Goal: Book appointment/travel/reservation

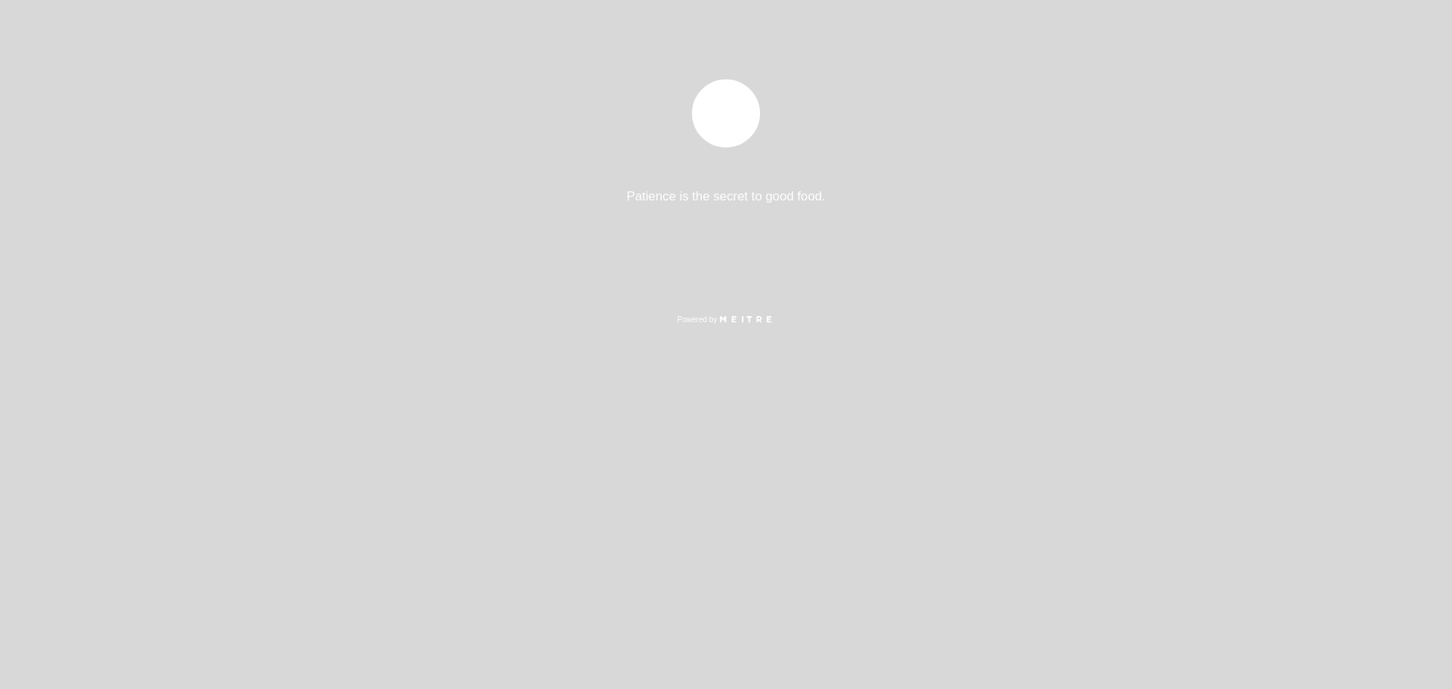
select select "pt"
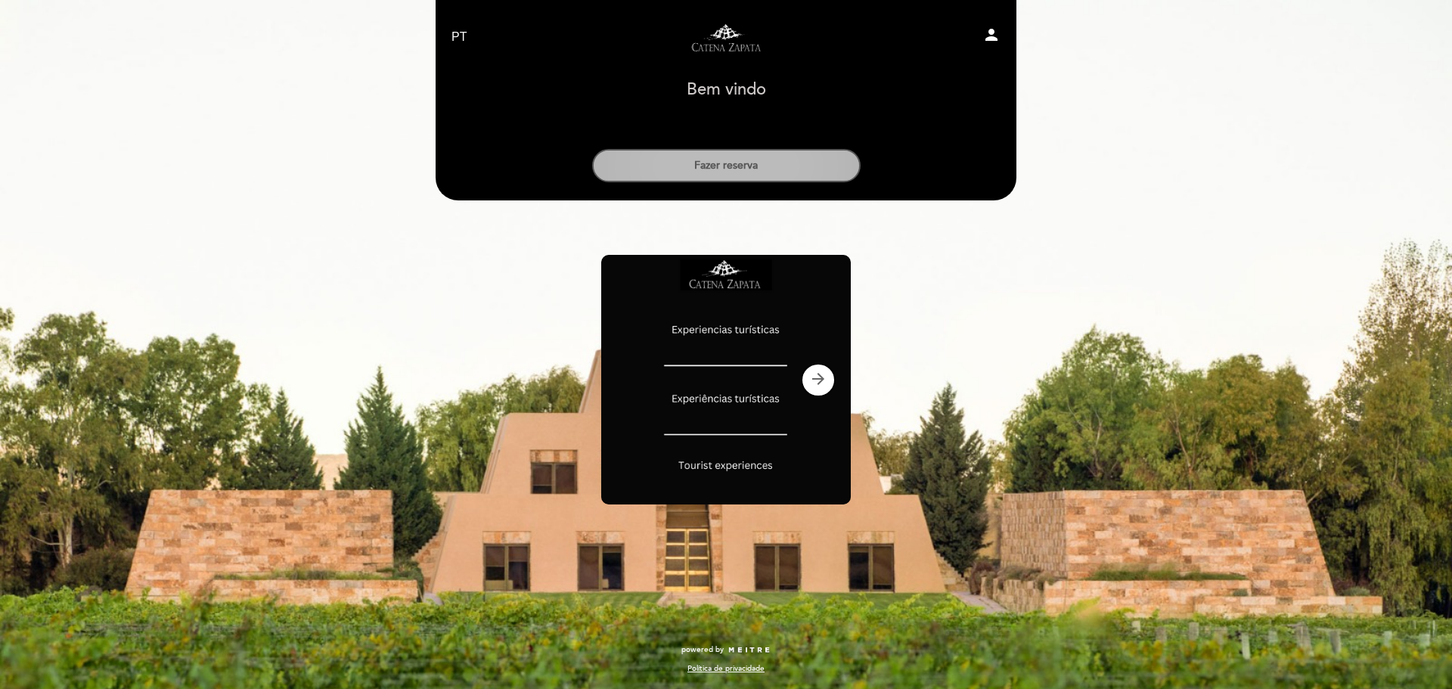
click at [734, 169] on button "Fazer reserva" at bounding box center [726, 165] width 268 height 33
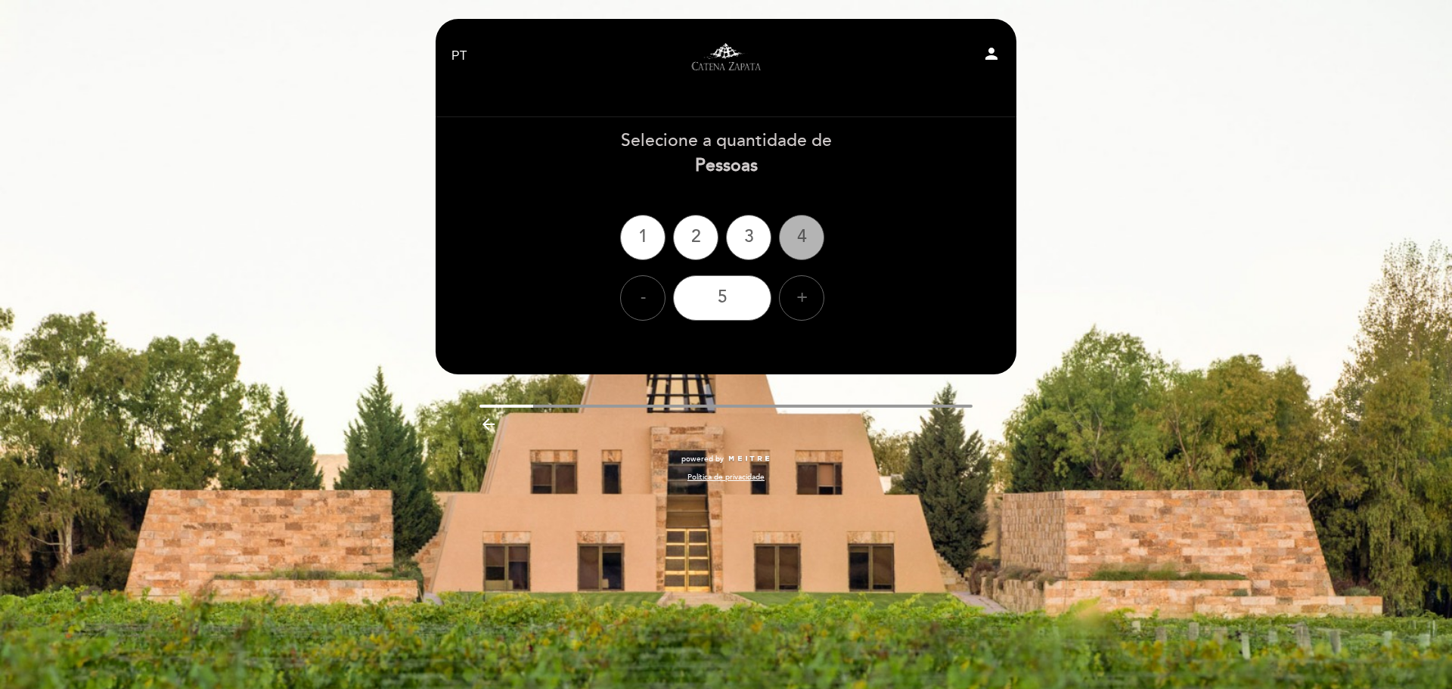
click at [790, 230] on div "4" at bounding box center [801, 237] width 45 height 45
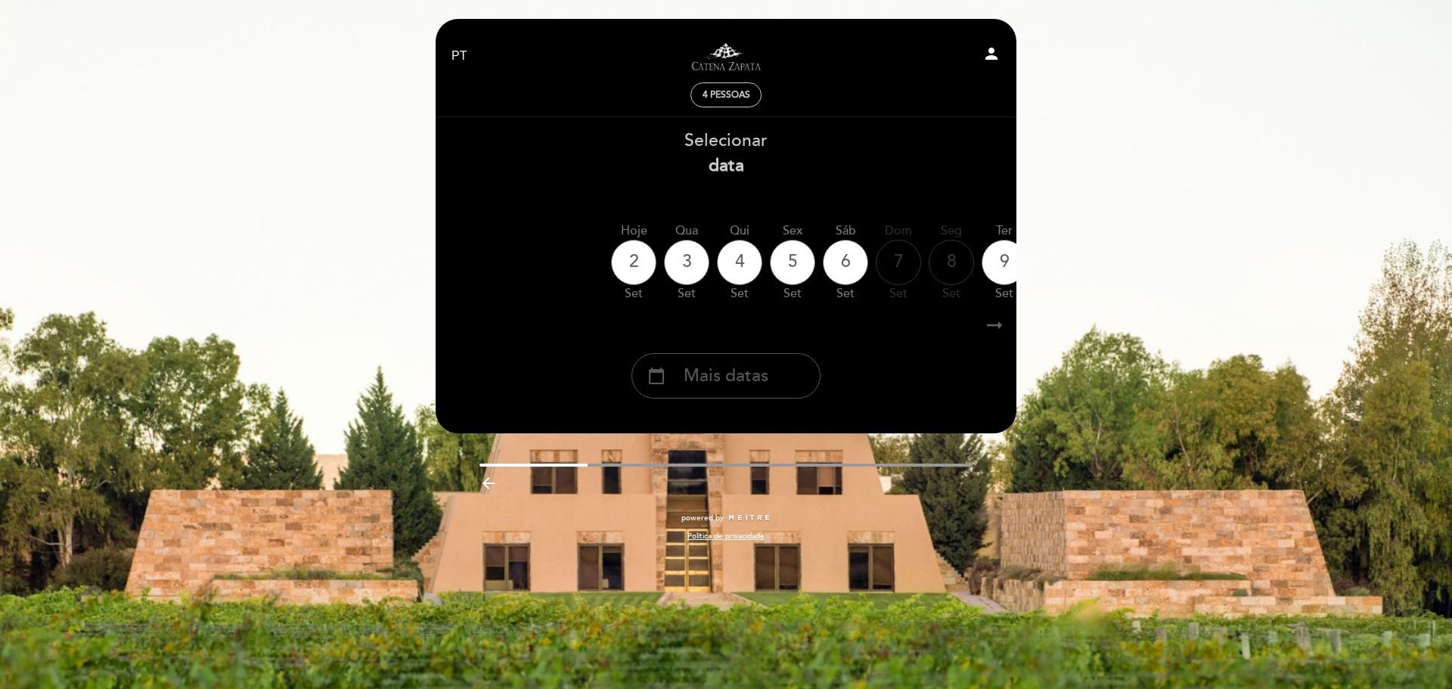
click at [771, 378] on div "calendar_today Mais datas" at bounding box center [725, 375] width 189 height 45
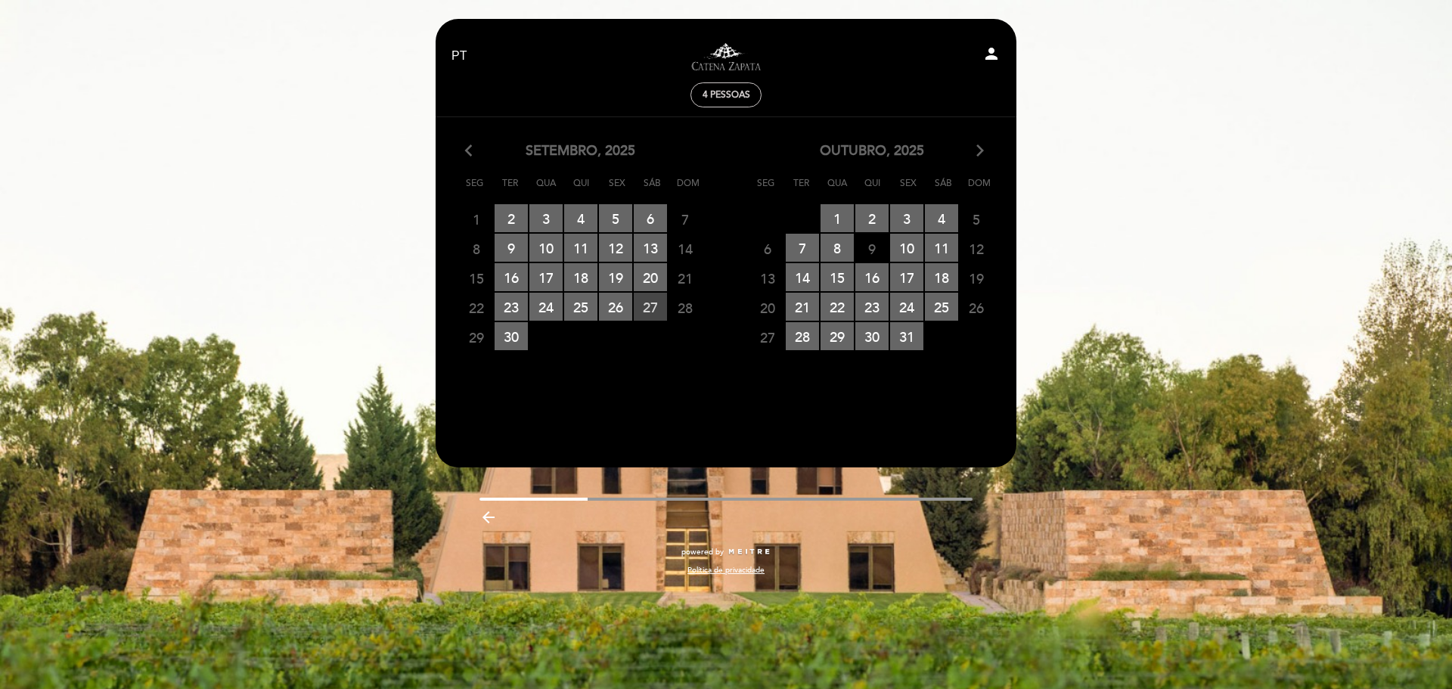
click at [647, 306] on span "27 RESERVAS DISPONÍVEIS" at bounding box center [650, 307] width 33 height 28
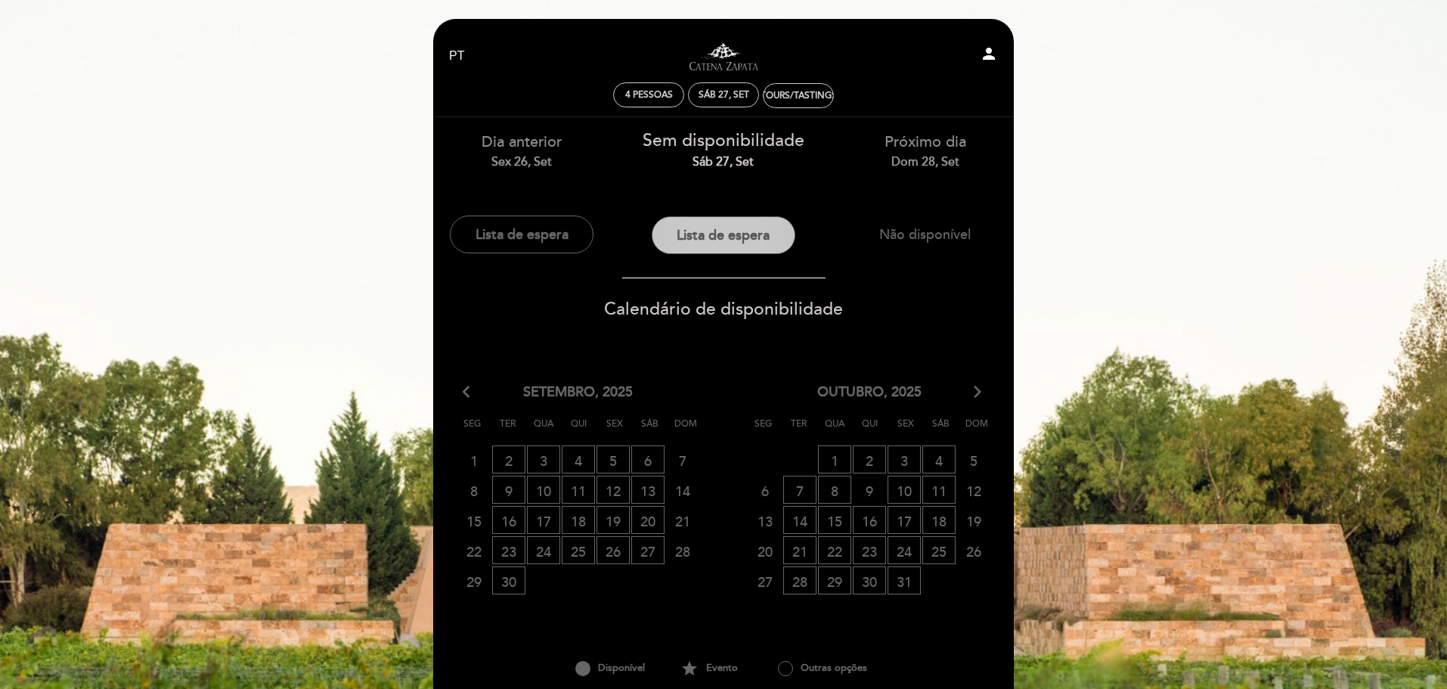
click at [767, 231] on button "Lista de espera" at bounding box center [724, 235] width 144 height 38
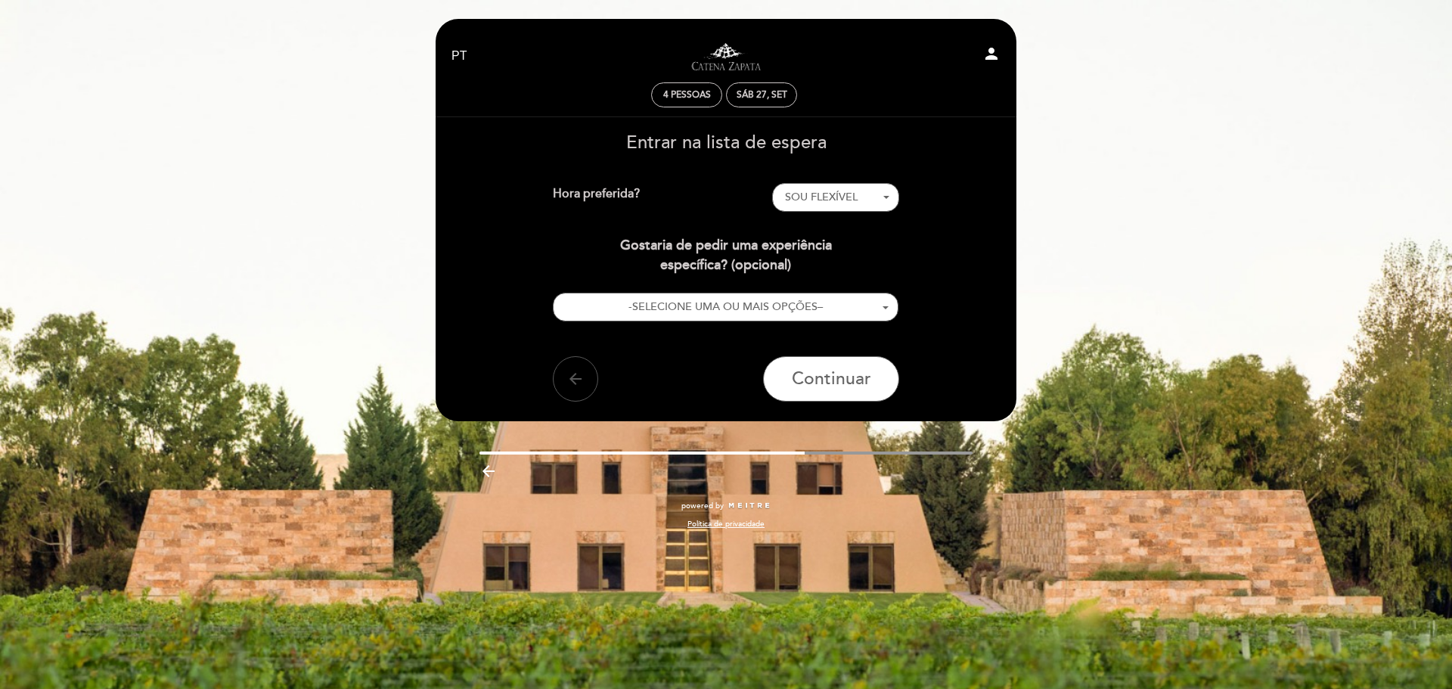
click at [585, 374] on button "arrow_back" at bounding box center [575, 378] width 45 height 45
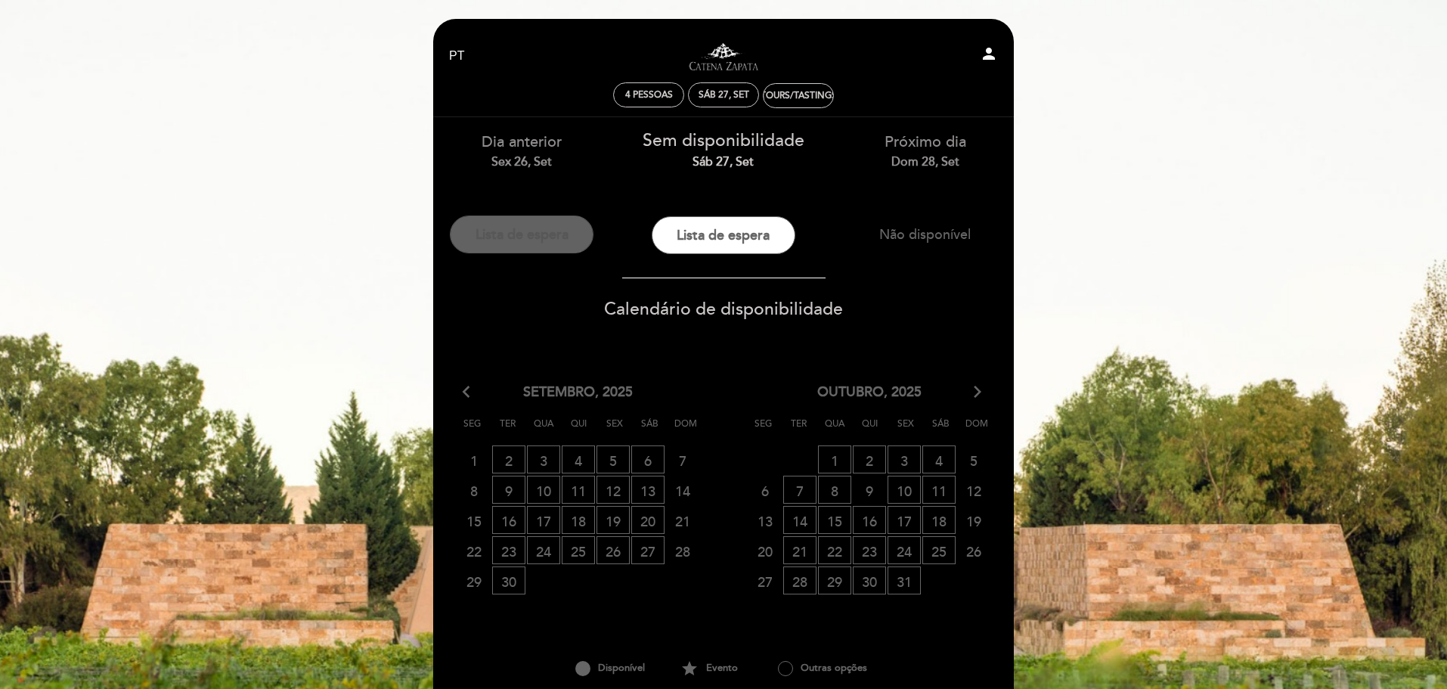
click at [526, 233] on button "Lista de espera" at bounding box center [522, 235] width 144 height 38
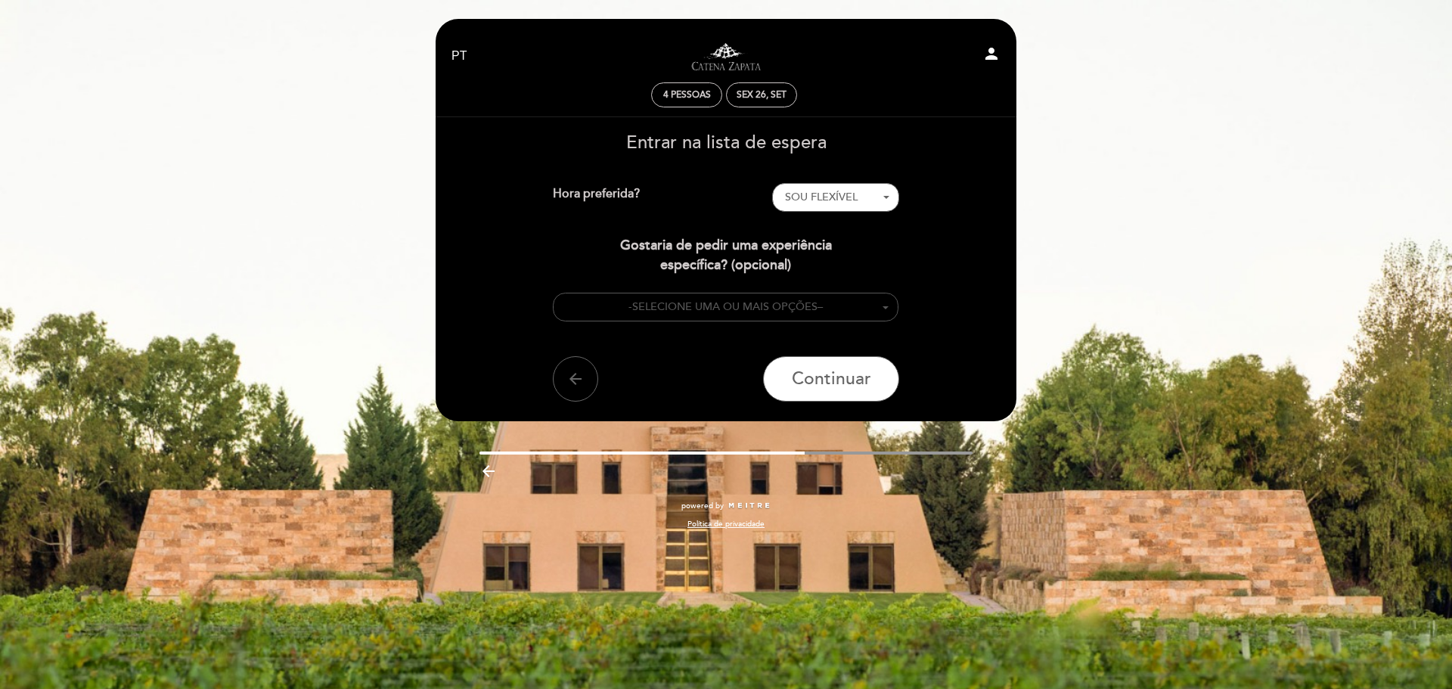
click at [886, 304] on button "- SELECIONE UMA OU MAIS OPÇÕES –" at bounding box center [726, 307] width 346 height 29
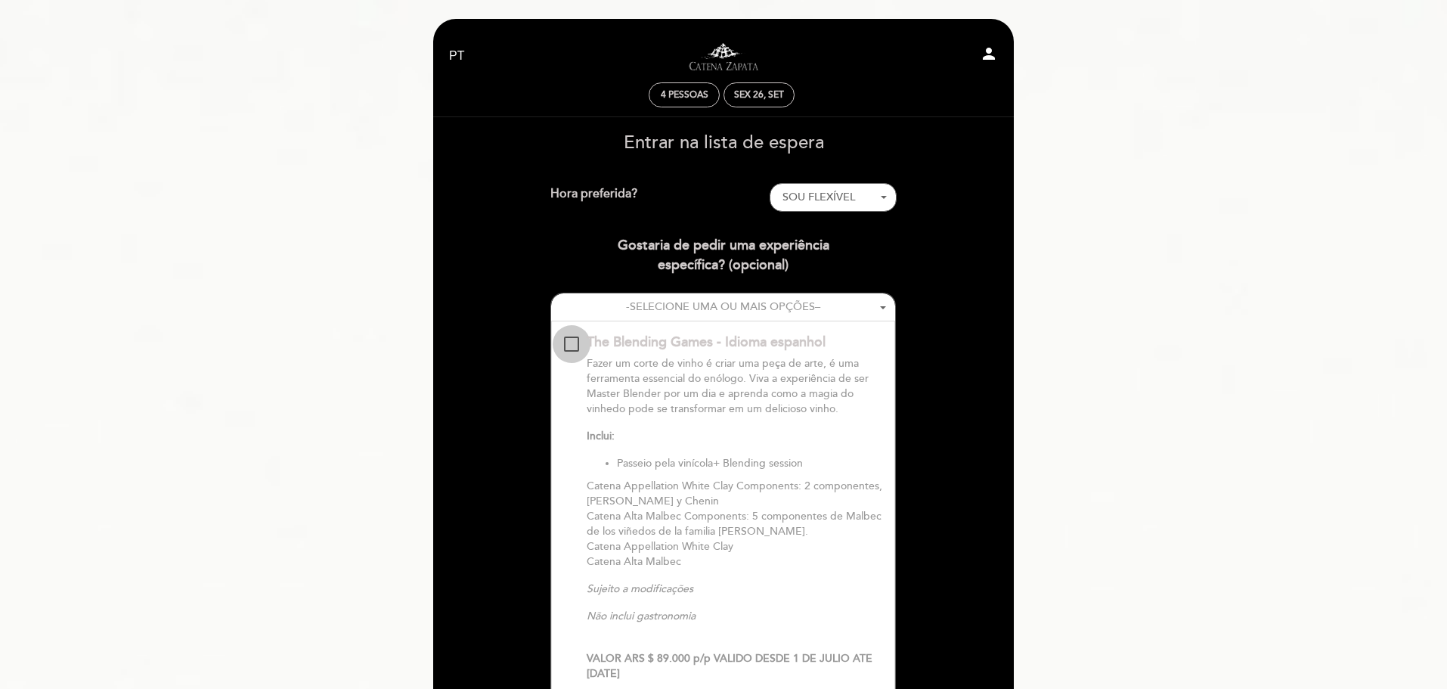
click at [575, 347] on div "The Blending Games - Idioma espanhol\a\9\9\9\9\9\9\9\9\9\9\a\9\9\9\9\9\9\9\9\9\…" at bounding box center [571, 344] width 15 height 15
click at [609, 197] on div "Hora preferida?" at bounding box center [661, 197] width 220 height 29
click at [833, 199] on span "SOU FLEXÍVEL" at bounding box center [819, 197] width 73 height 13
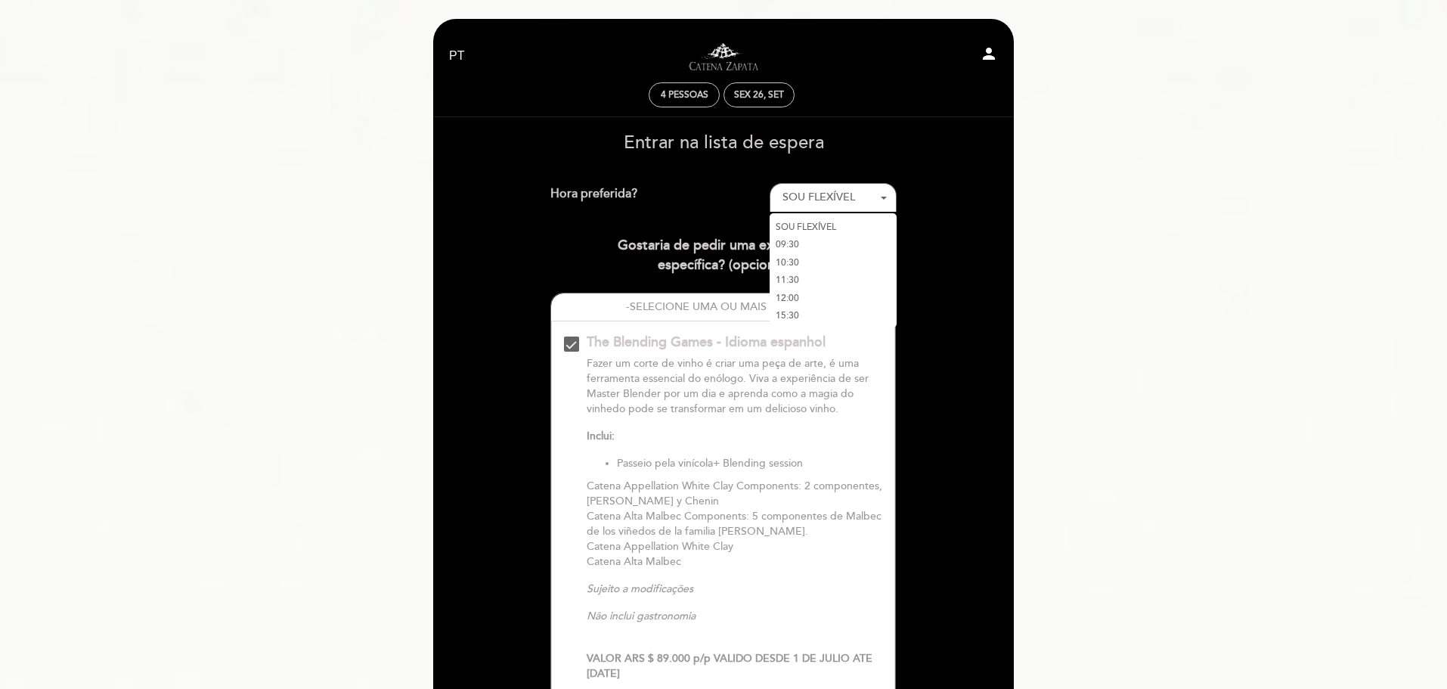
click at [790, 258] on link "10:30" at bounding box center [833, 262] width 127 height 18
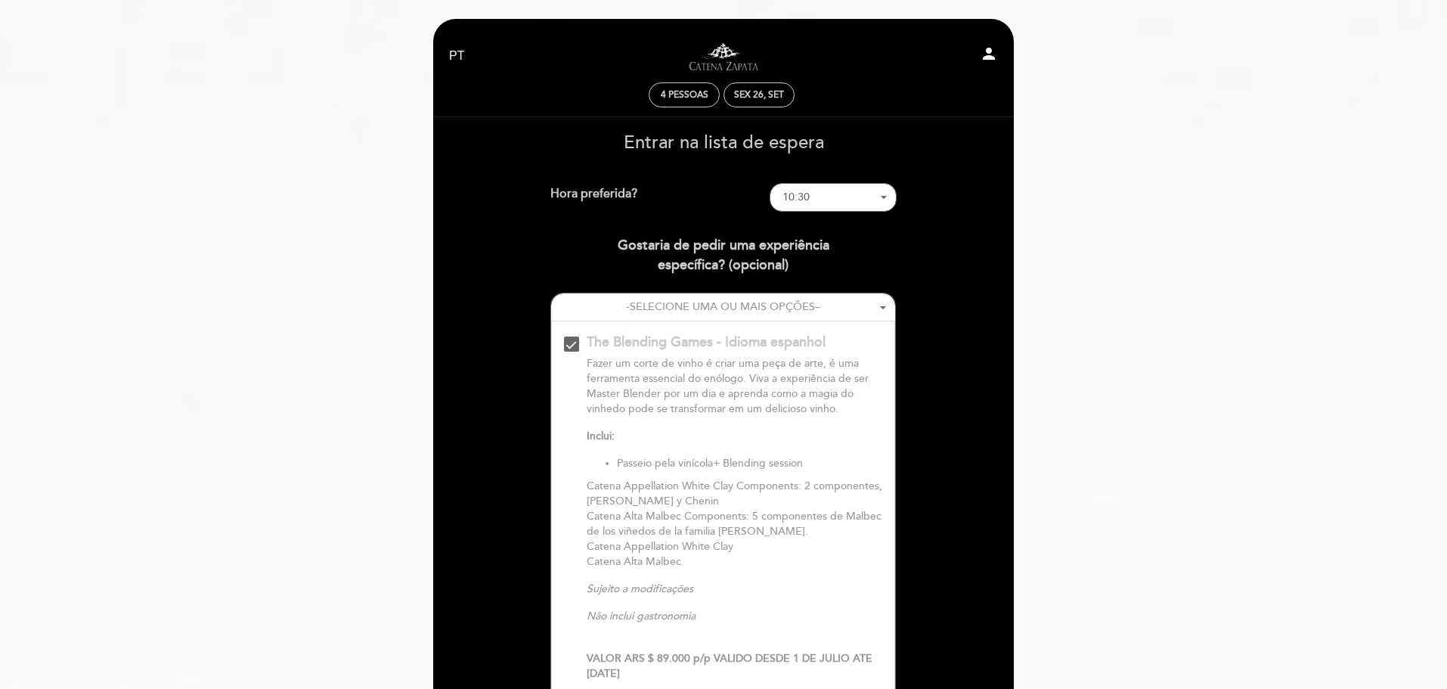
click at [711, 655] on strong "VALOR ARS $ 89.000 p/p VALIDO DESDE 1 DE JULIO ATE [DATE]" at bounding box center [730, 666] width 286 height 28
click at [568, 345] on div "The Blending Games - Idioma espanhol\a\9\9\9\9\9\9\9\9\9\9\a\9\9\9\9\9\9\9\9\9\…" at bounding box center [571, 344] width 15 height 15
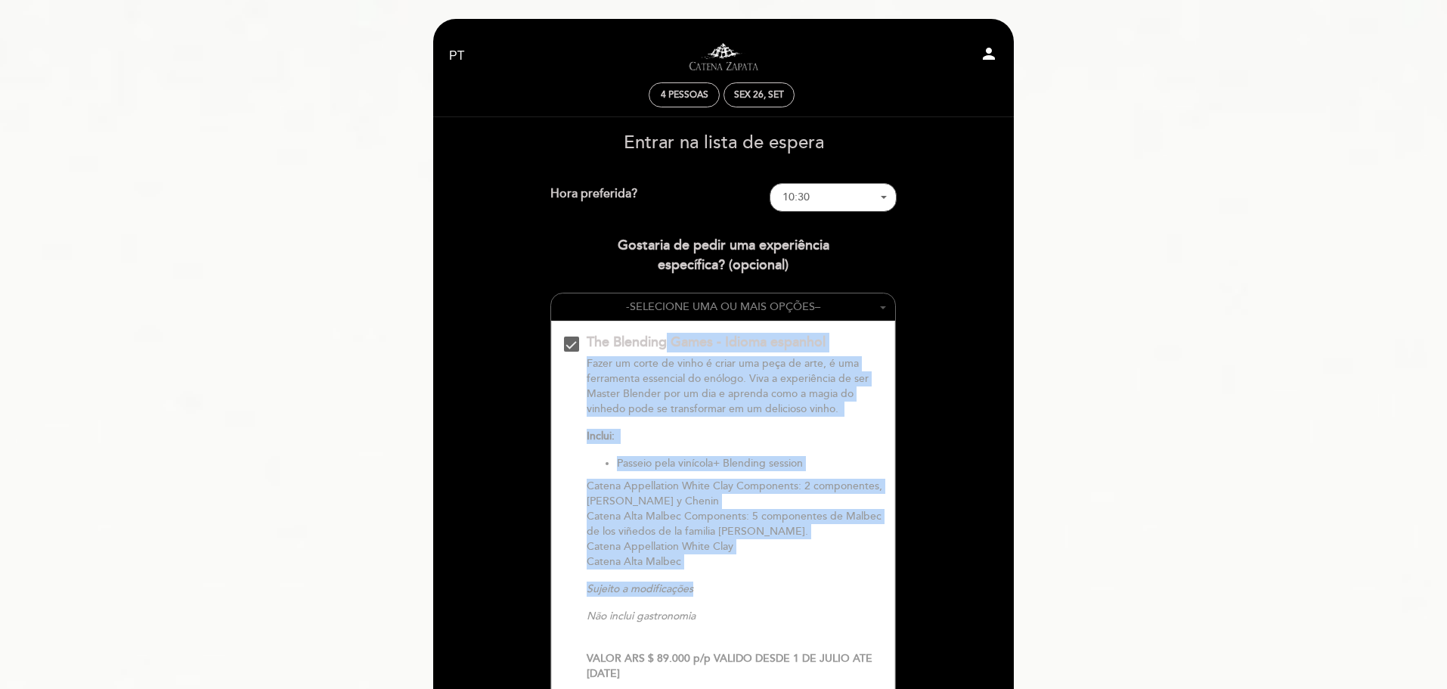
drag, startPoint x: 829, startPoint y: 545, endPoint x: 827, endPoint y: 312, distance: 232.9
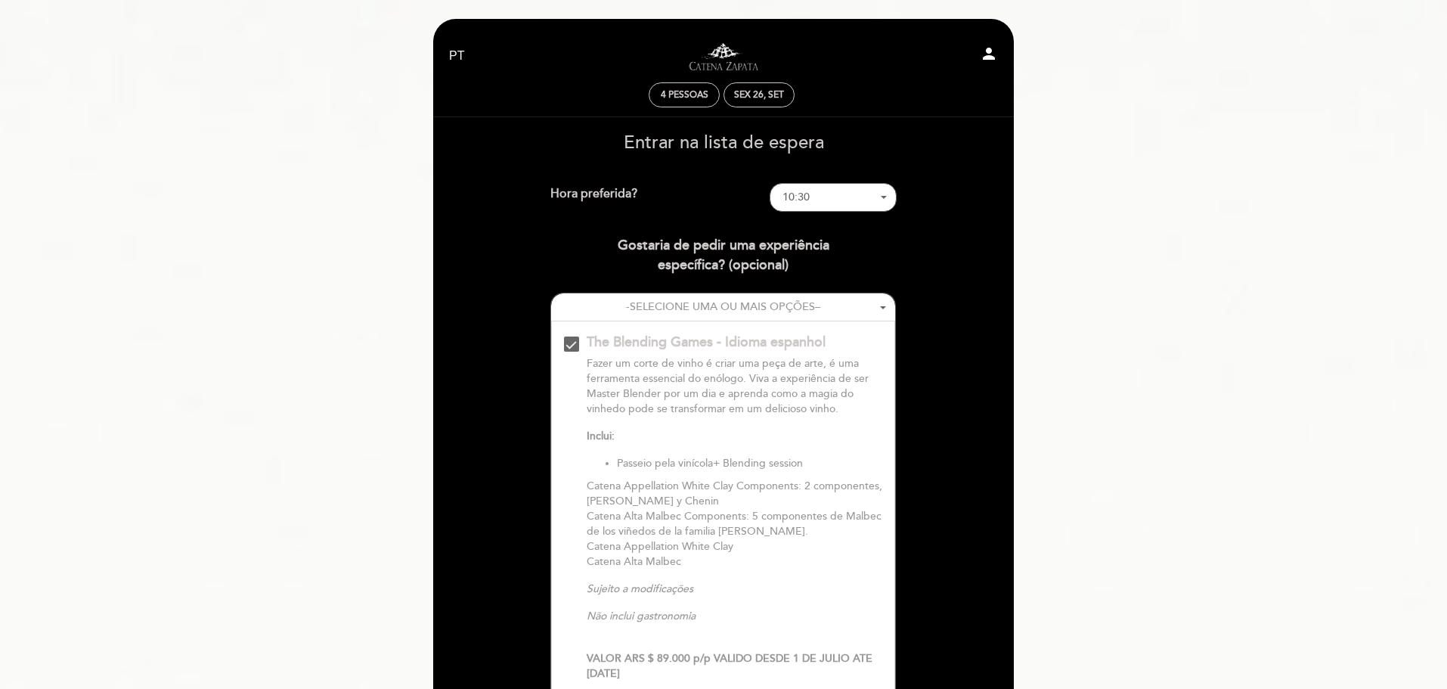
drag, startPoint x: 1188, startPoint y: 176, endPoint x: 1115, endPoint y: 230, distance: 90.9
click at [692, 88] on div "4 pessoas" at bounding box center [685, 94] width 70 height 23
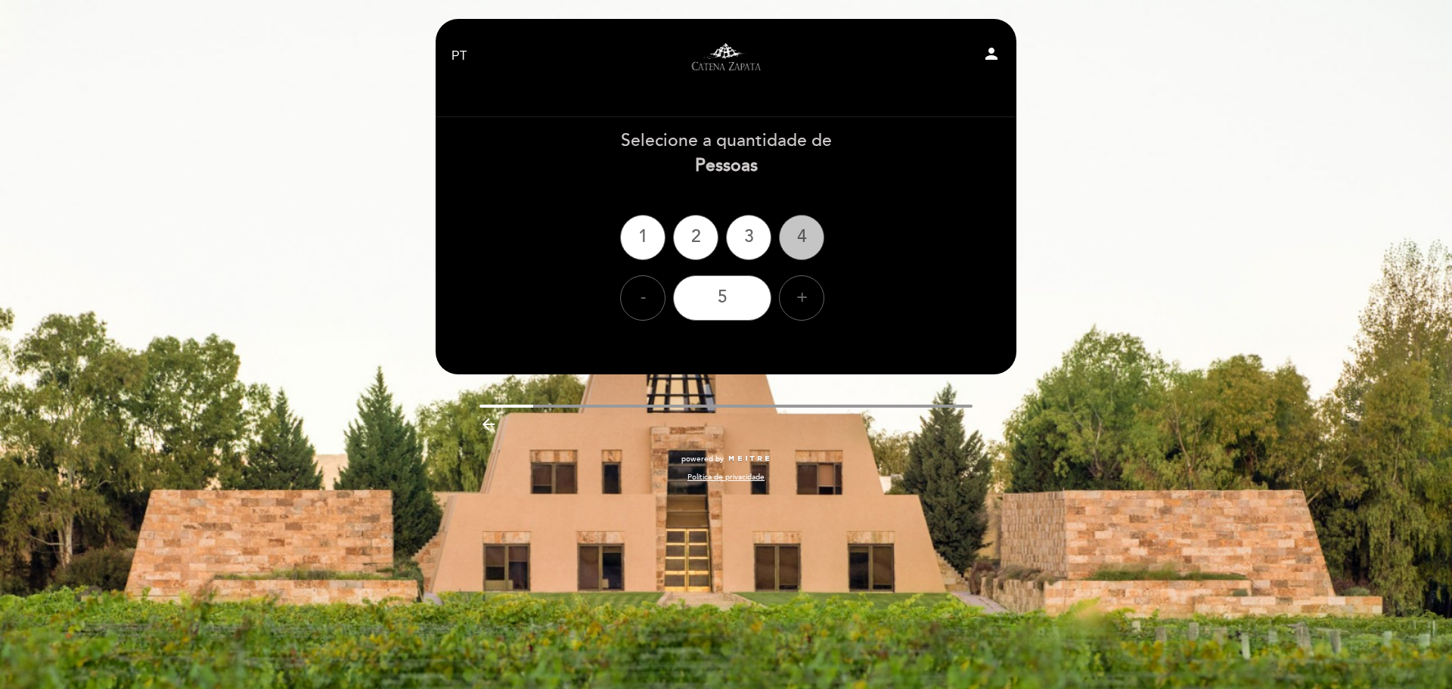
click at [796, 238] on div "4" at bounding box center [801, 237] width 45 height 45
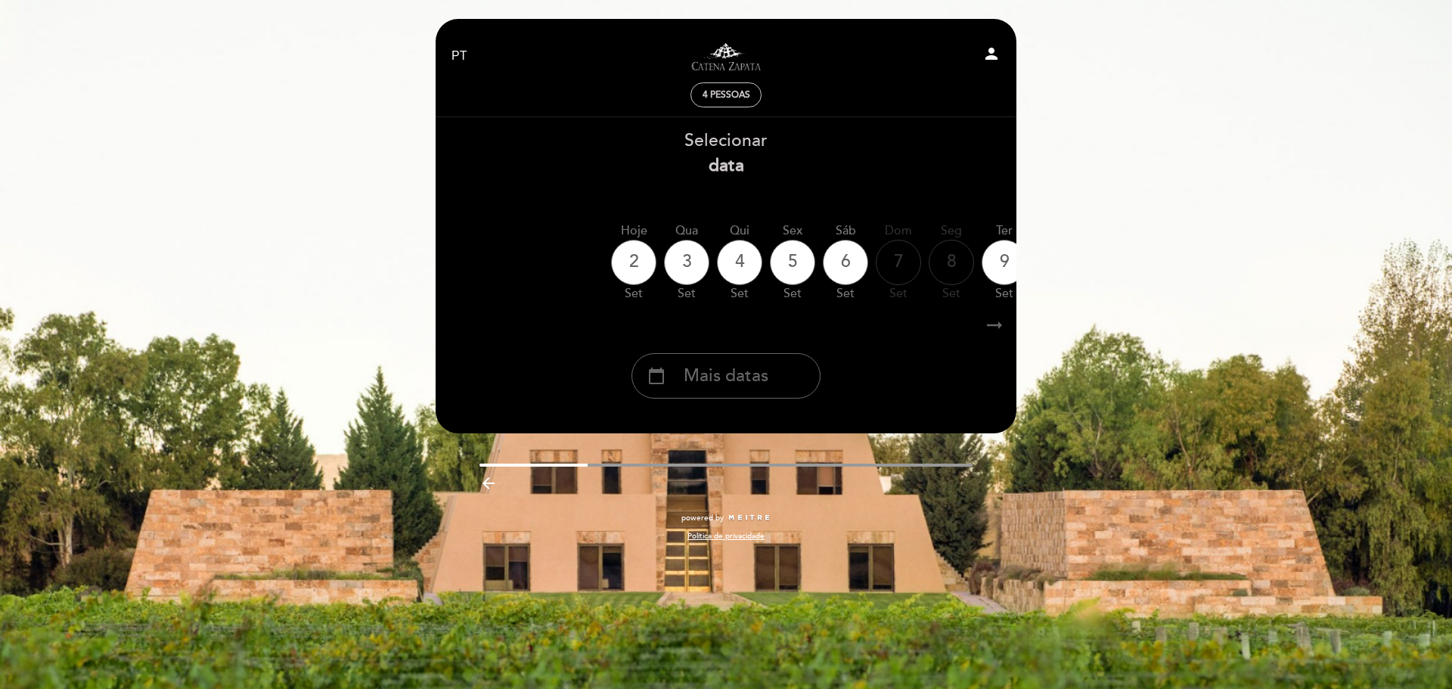
click at [741, 385] on span "Mais datas" at bounding box center [726, 376] width 85 height 25
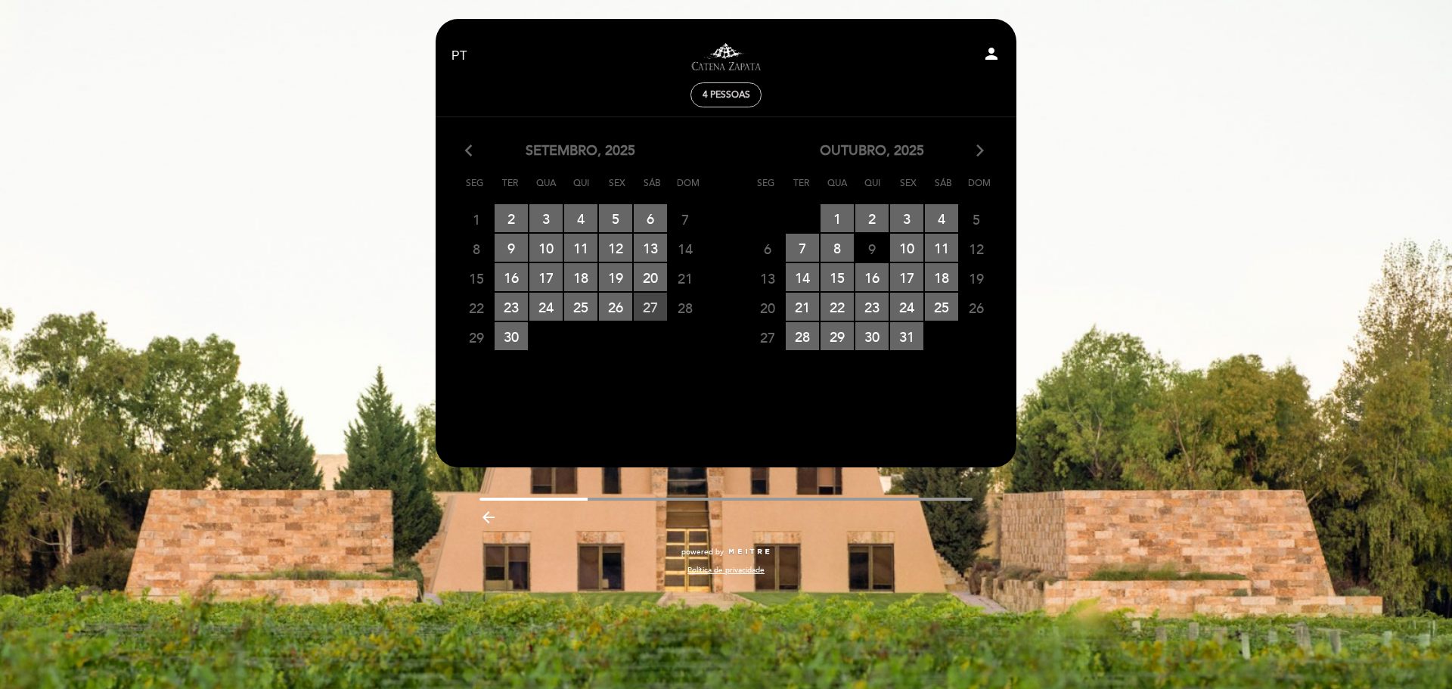
click at [653, 310] on span "27 RESERVAS DISPONÍVEIS" at bounding box center [650, 307] width 33 height 28
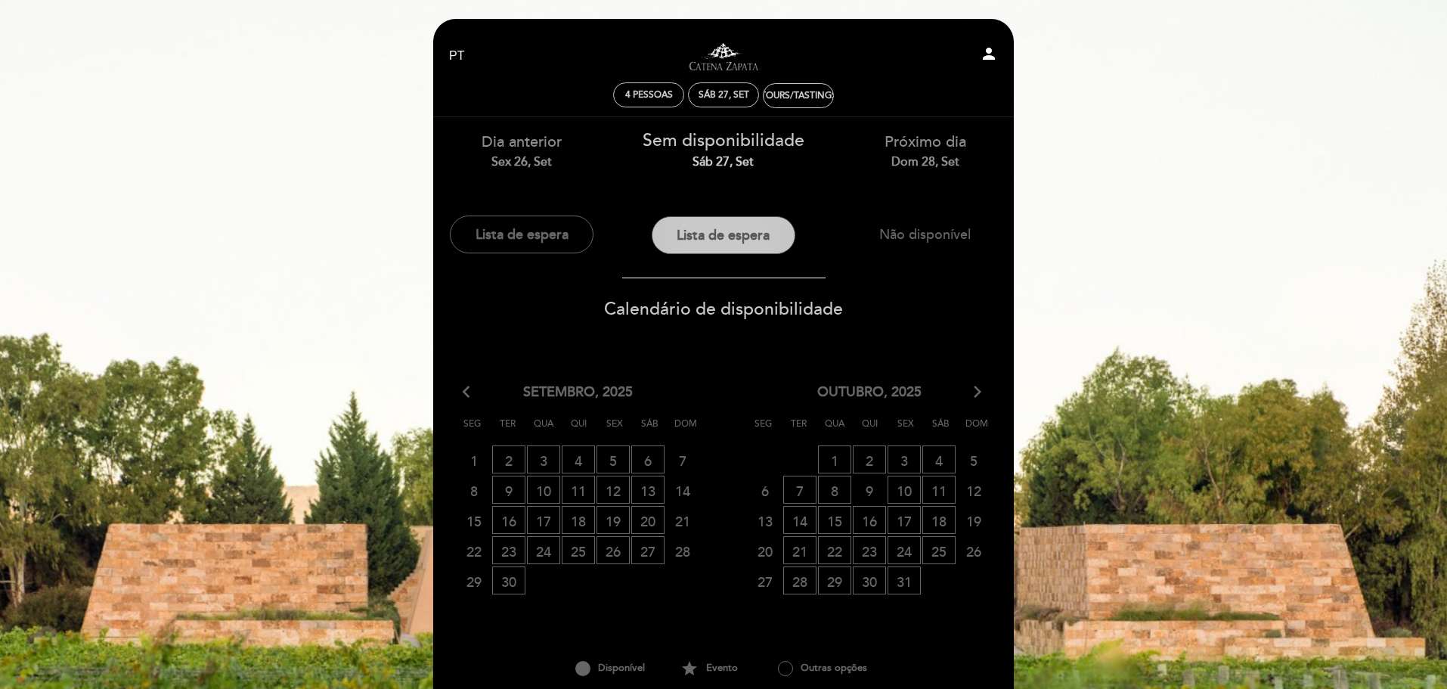
click at [746, 230] on button "Lista de espera" at bounding box center [724, 235] width 144 height 38
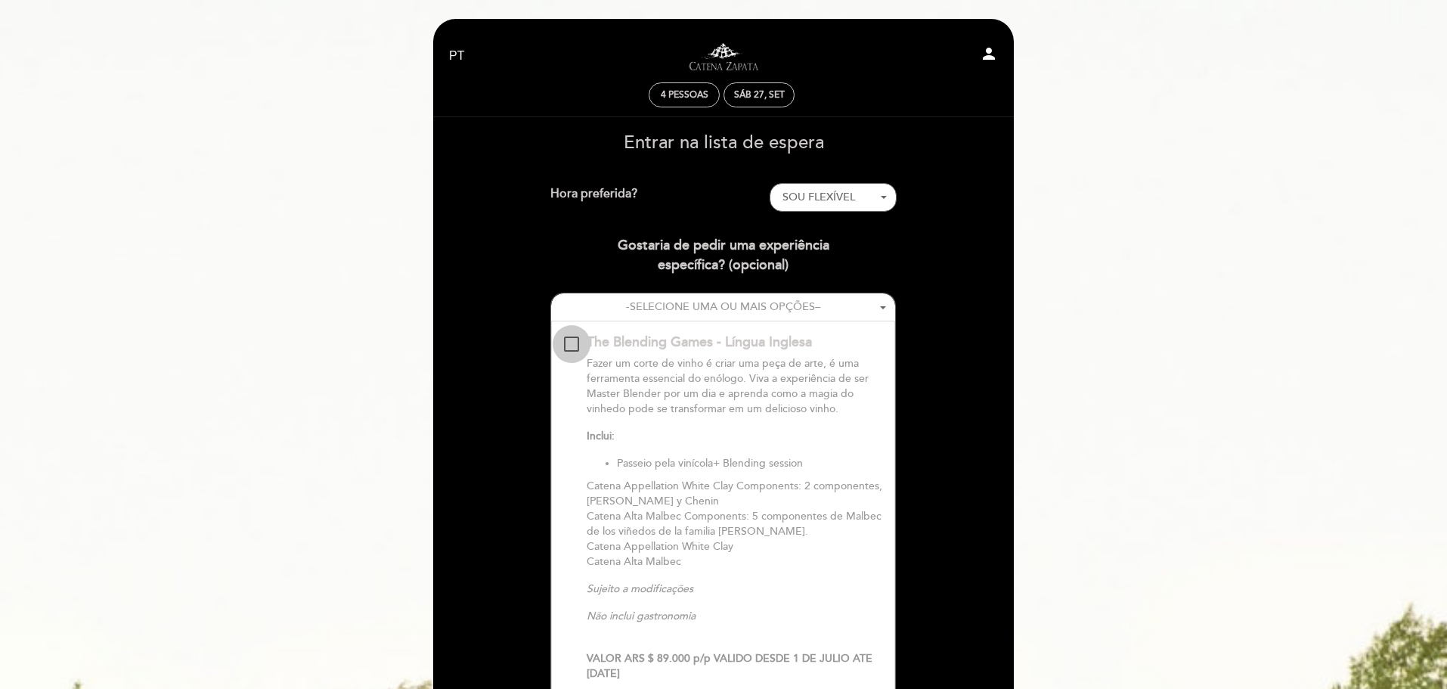
click at [576, 344] on div "The Blending Games - Língua Inglesa \a\9\9\9\9\9\9\9\9\9\9\a\9\9\9\9\9\9\9\9\9\…" at bounding box center [571, 344] width 15 height 15
click at [708, 658] on strong "VALOR ARS $ 89.000 p/p VALIDO DESDE 1 DE JULIO ATE [DATE]" at bounding box center [730, 666] width 286 height 28
click at [579, 340] on div "The Blending Games - Língua Inglesa \a\9\9\9\9\9\9\9\9\9\9\a\9\9\9\9\9\9\9\9\9\…" at bounding box center [571, 344] width 15 height 15
click at [868, 194] on span "SOU FLEXÍVEL" at bounding box center [833, 197] width 101 height 15
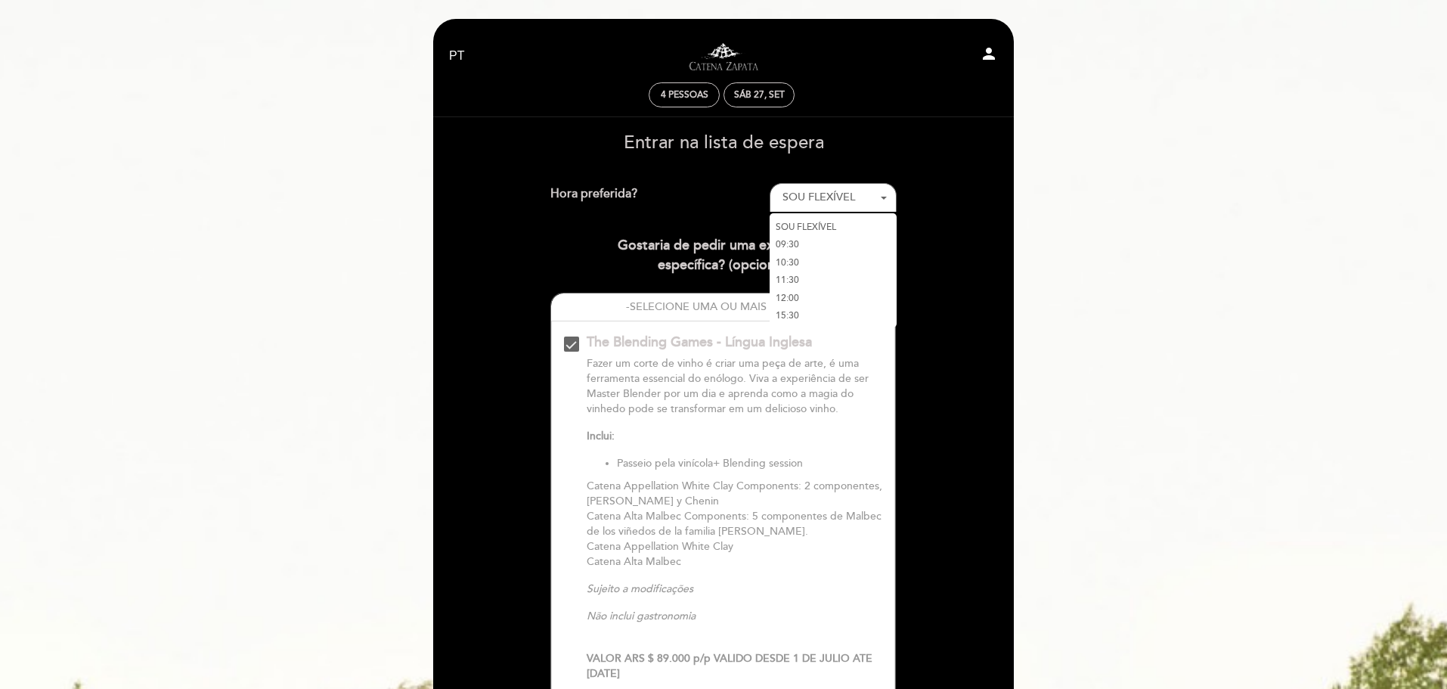
click at [817, 227] on link "SOU FLEXÍVEL" at bounding box center [833, 227] width 127 height 18
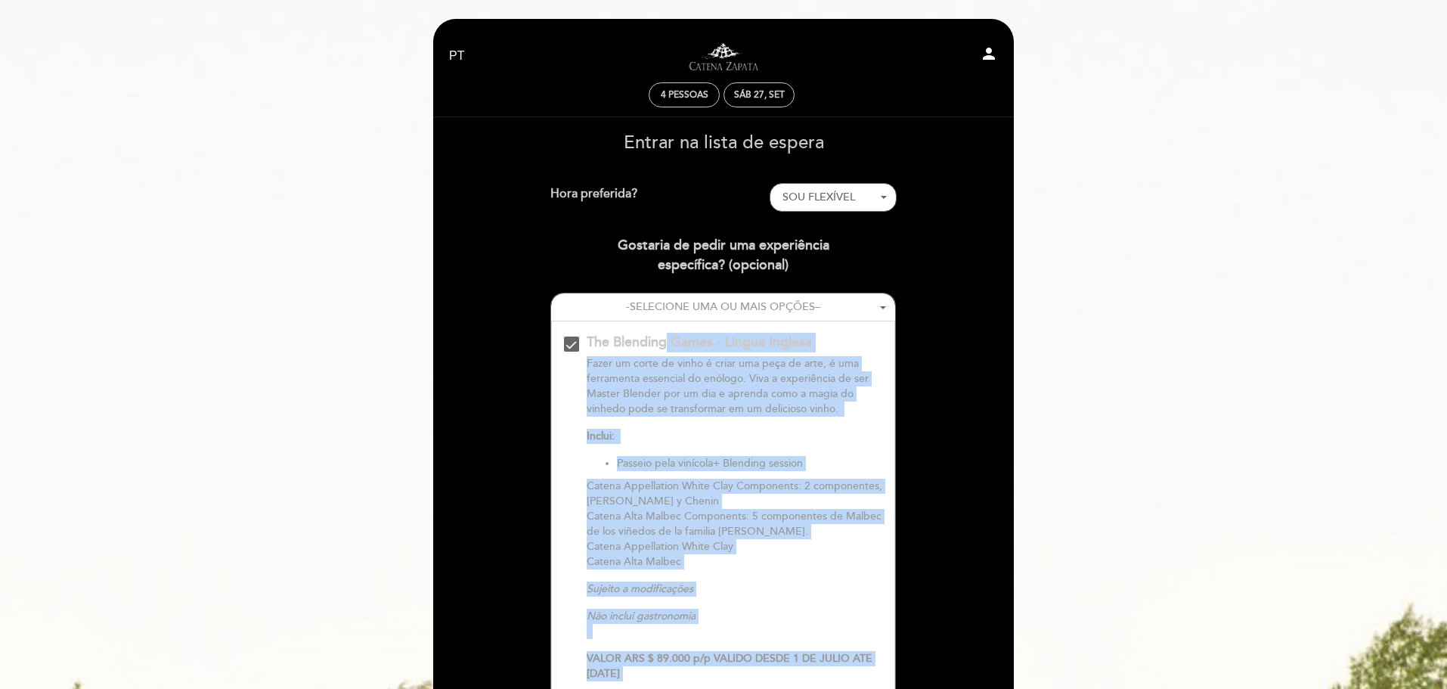
drag, startPoint x: 969, startPoint y: 511, endPoint x: 932, endPoint y: 358, distance: 157.0
click at [770, 677] on p "VALOR ARS $ 89.000 p/p VALIDO DESDE 1 DE JULIO ATE [DATE]" at bounding box center [735, 666] width 296 height 30
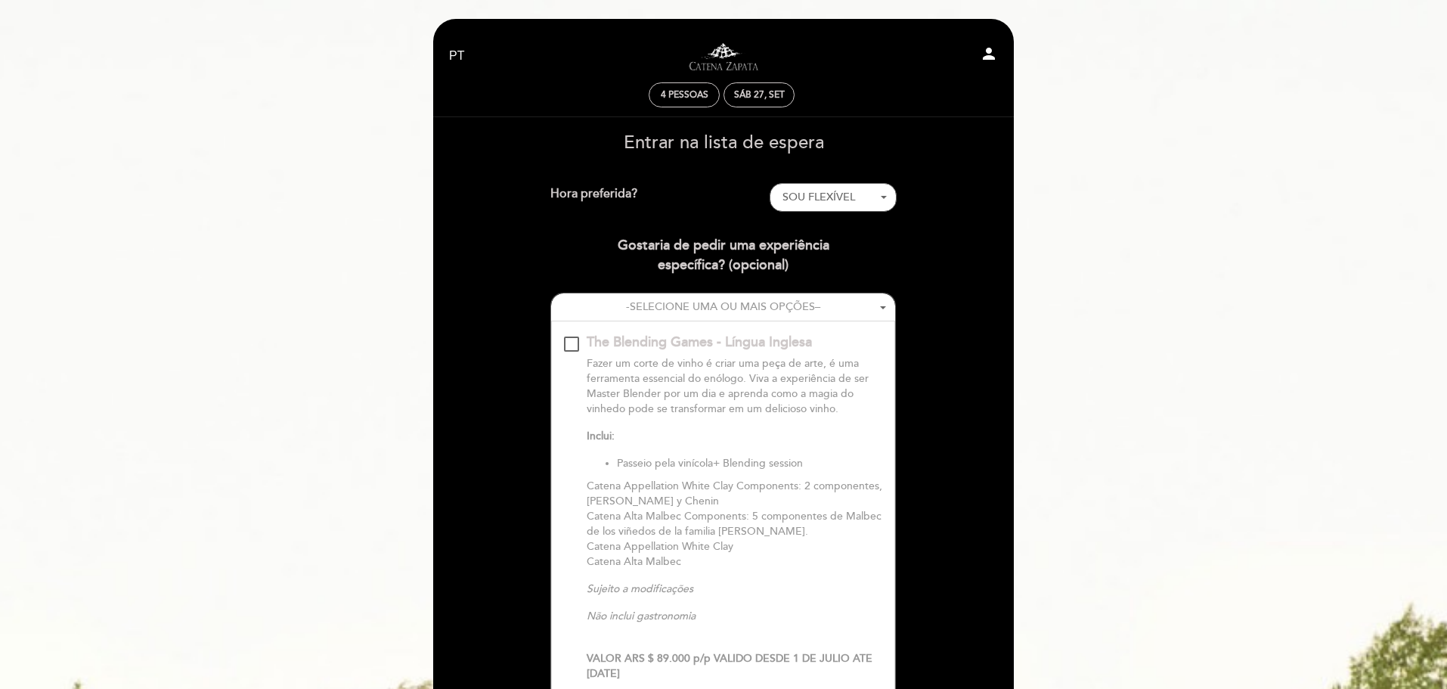
drag, startPoint x: 774, startPoint y: 661, endPoint x: 713, endPoint y: 627, distance: 69.4
click at [774, 660] on strong "VALOR ARS $ 89.000 p/p VALIDO DESDE 1 DE JULIO ATE [DATE]" at bounding box center [730, 666] width 286 height 28
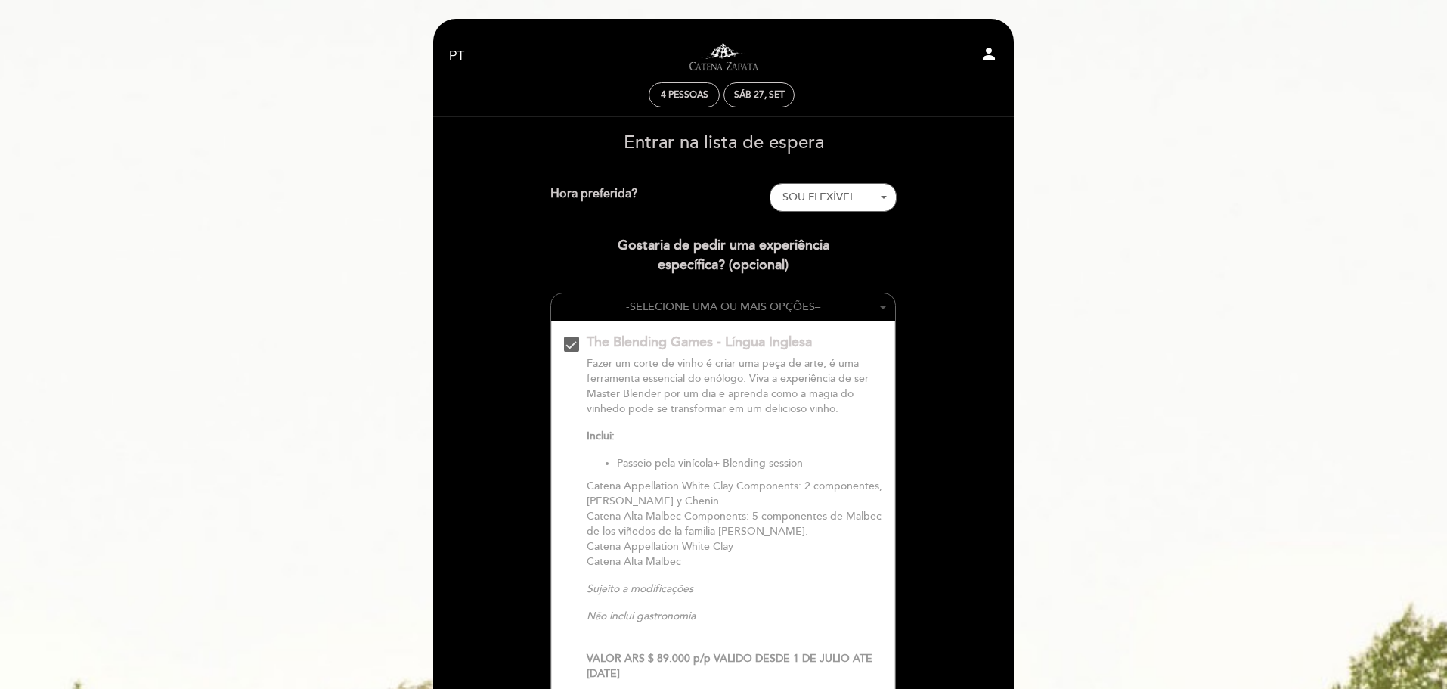
click at [866, 309] on button "- SELECIONE UMA OU MAIS OPÇÕES –" at bounding box center [723, 307] width 345 height 28
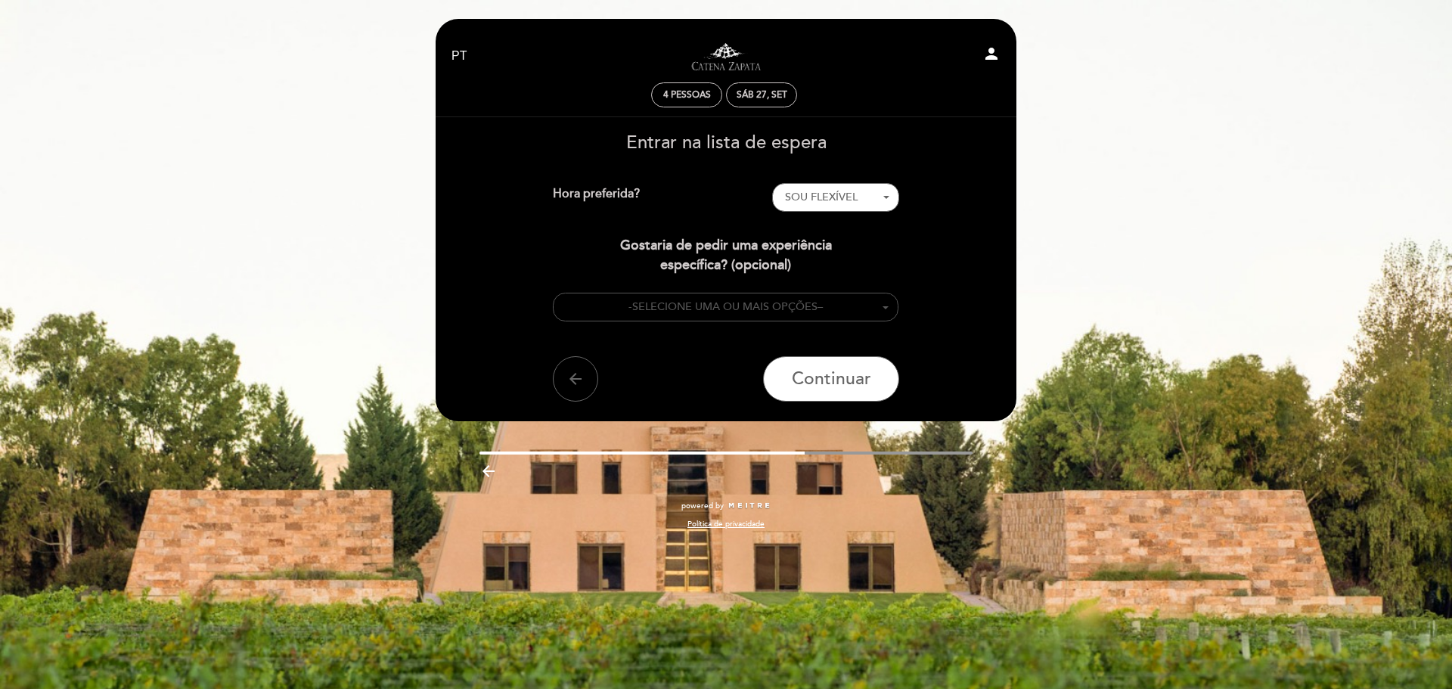
click at [874, 309] on button "- SELECIONE UMA OU MAIS OPÇÕES –" at bounding box center [726, 307] width 346 height 29
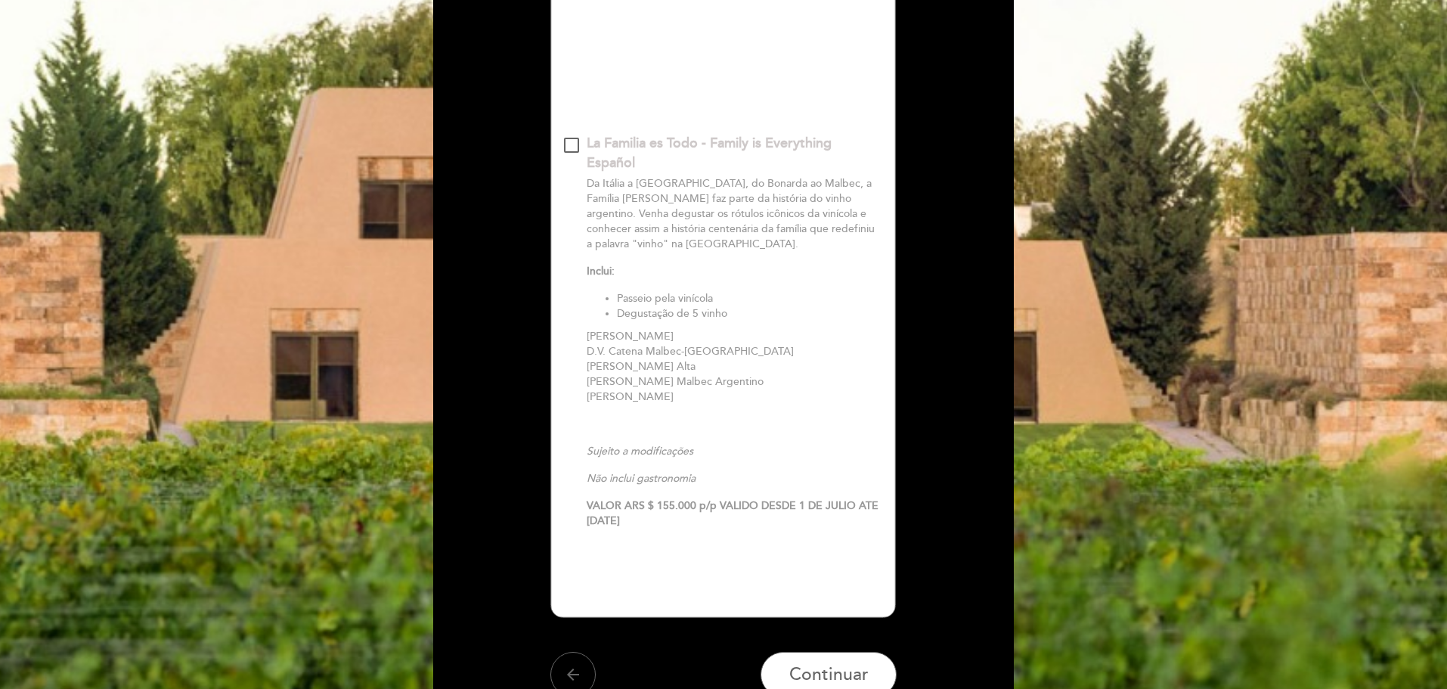
scroll to position [683, 0]
click at [814, 670] on span "Continuar" at bounding box center [829, 674] width 79 height 21
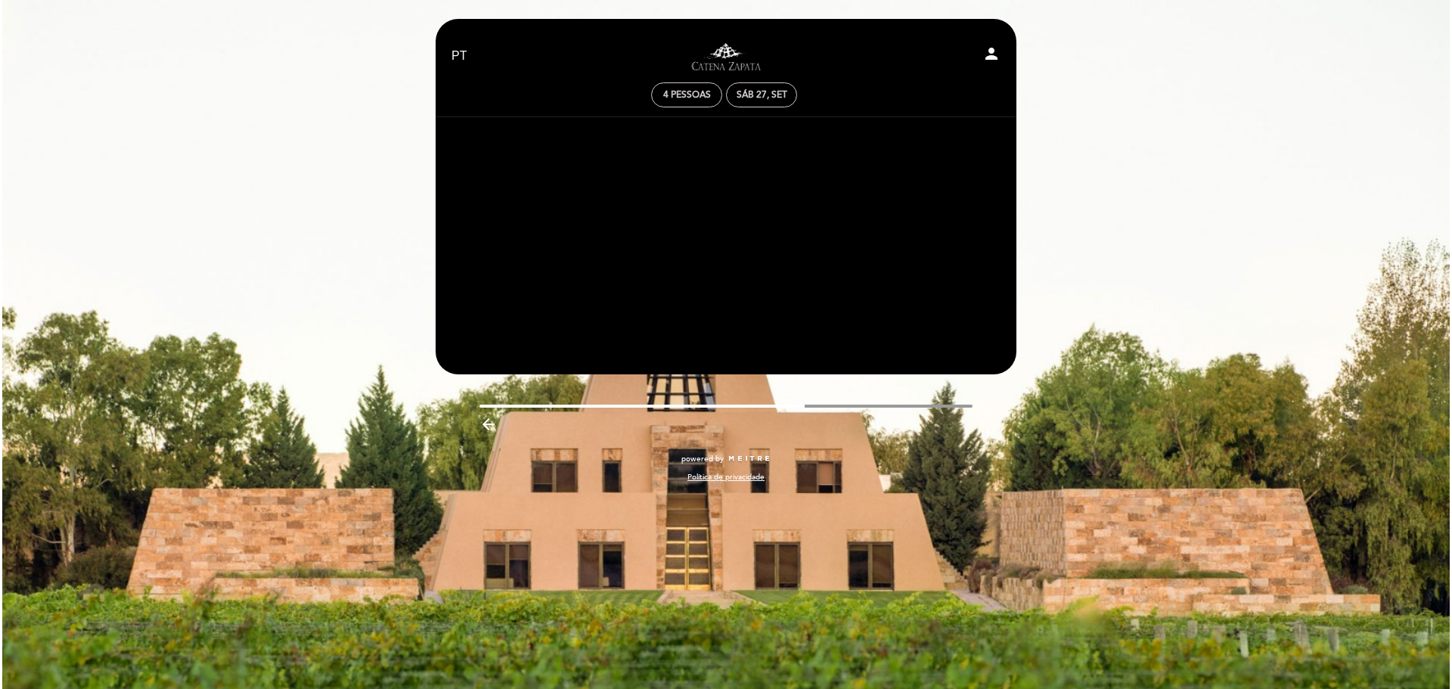
scroll to position [0, 0]
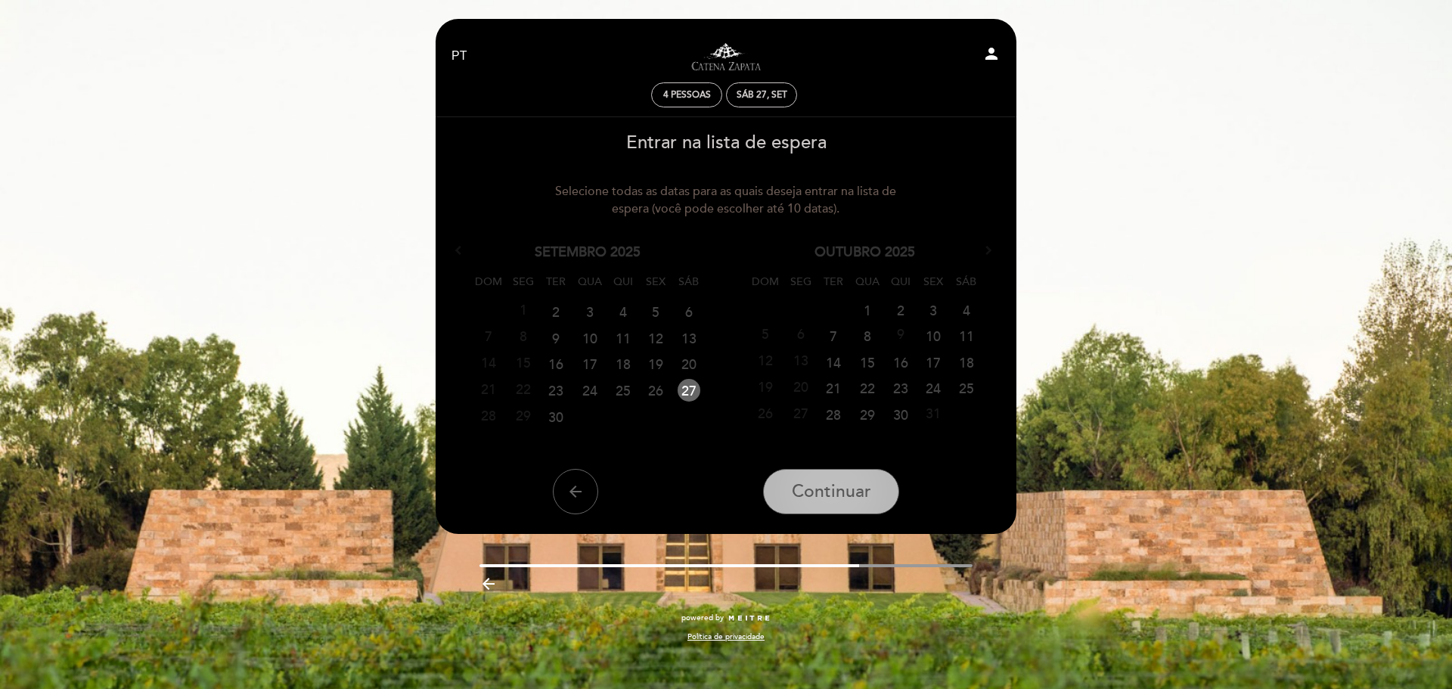
click at [839, 501] on span "Continuar" at bounding box center [831, 491] width 79 height 21
click at [665, 95] on span "4 pessoas" at bounding box center [687, 94] width 48 height 11
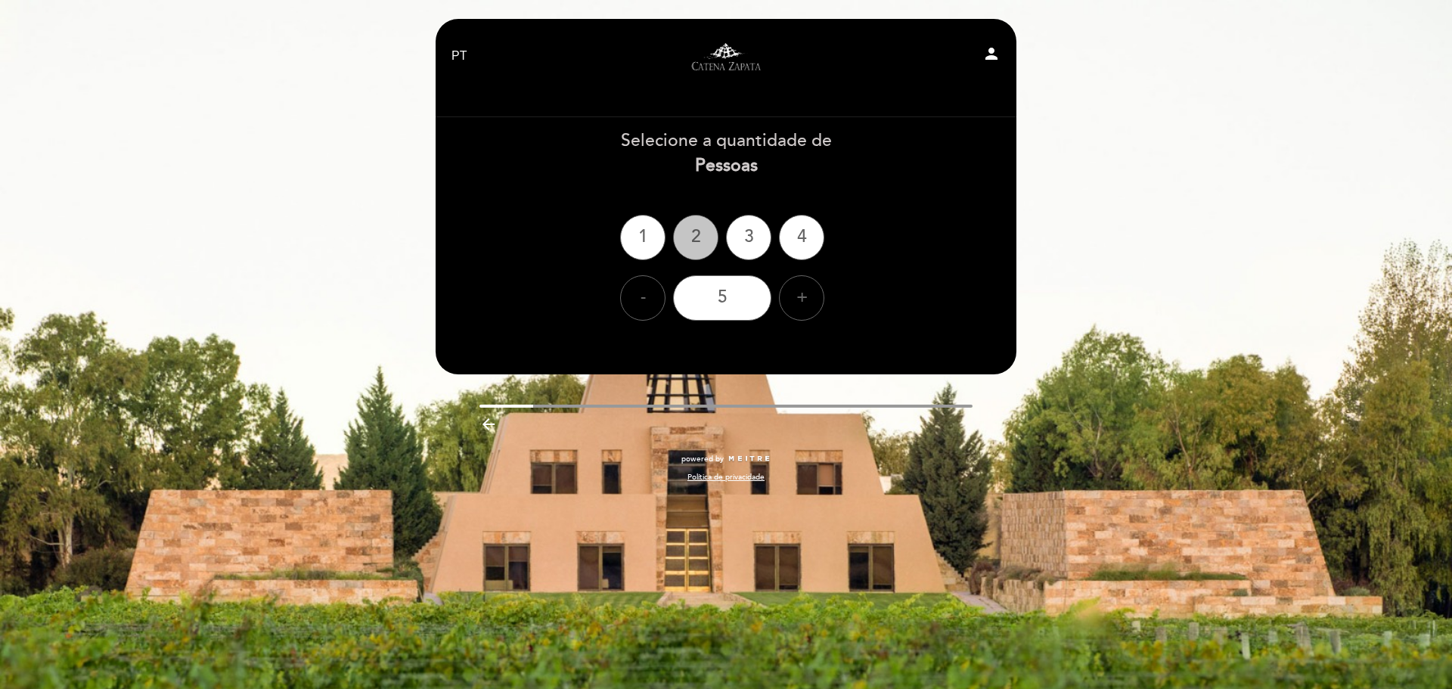
click at [693, 244] on div "2" at bounding box center [695, 237] width 45 height 45
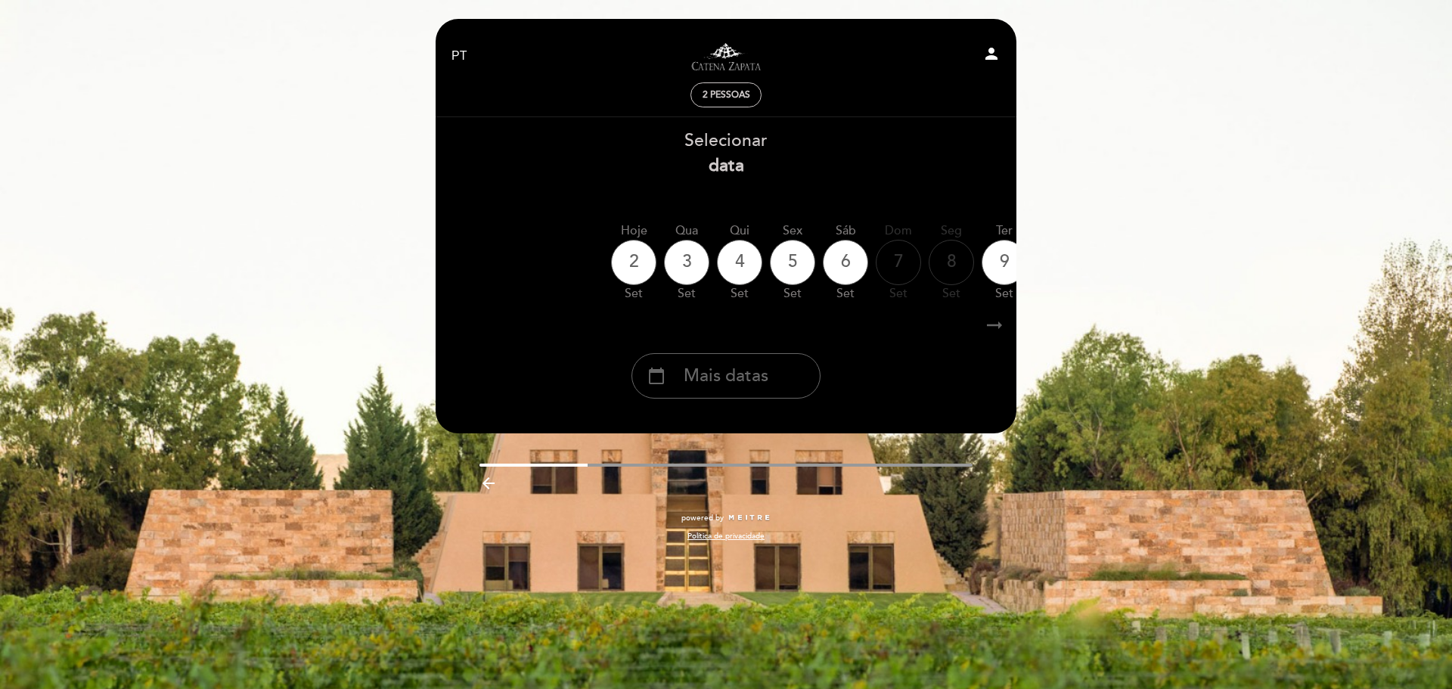
click at [998, 328] on icon "arrow_right_alt" at bounding box center [994, 325] width 23 height 33
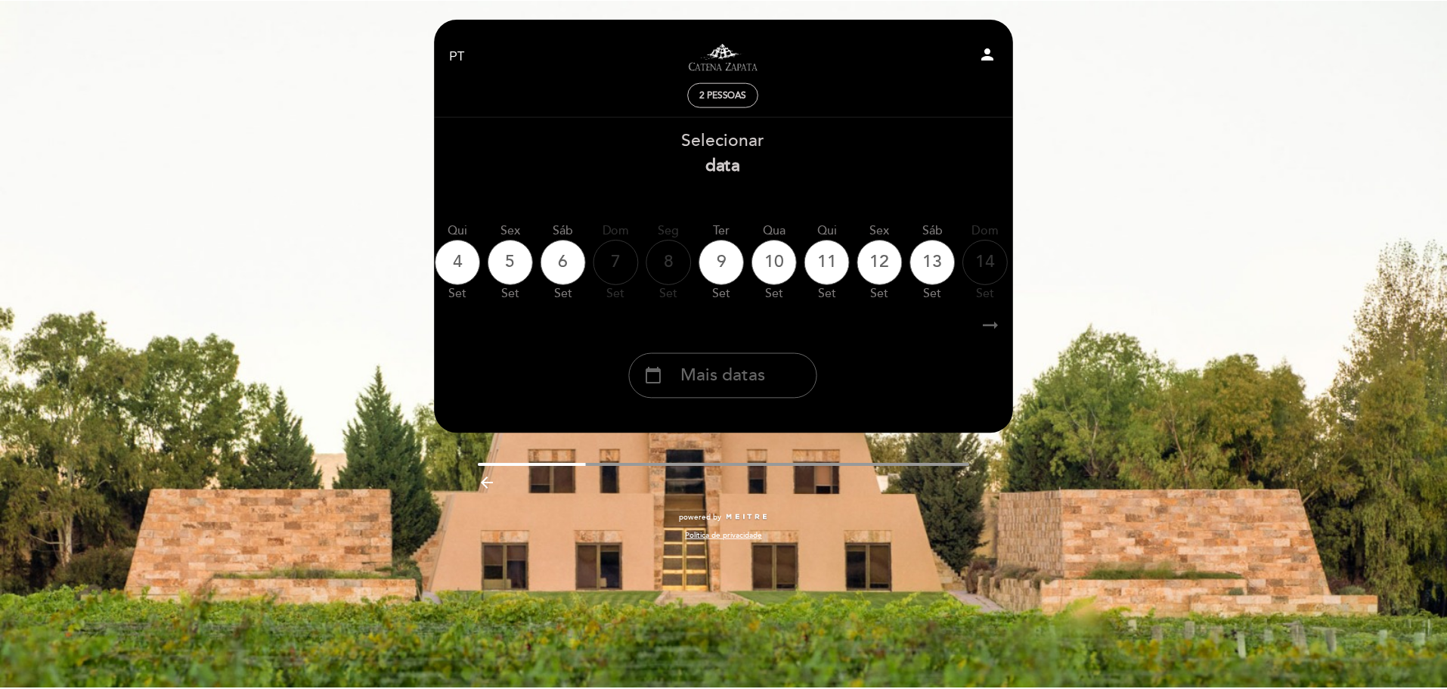
scroll to position [0, 441]
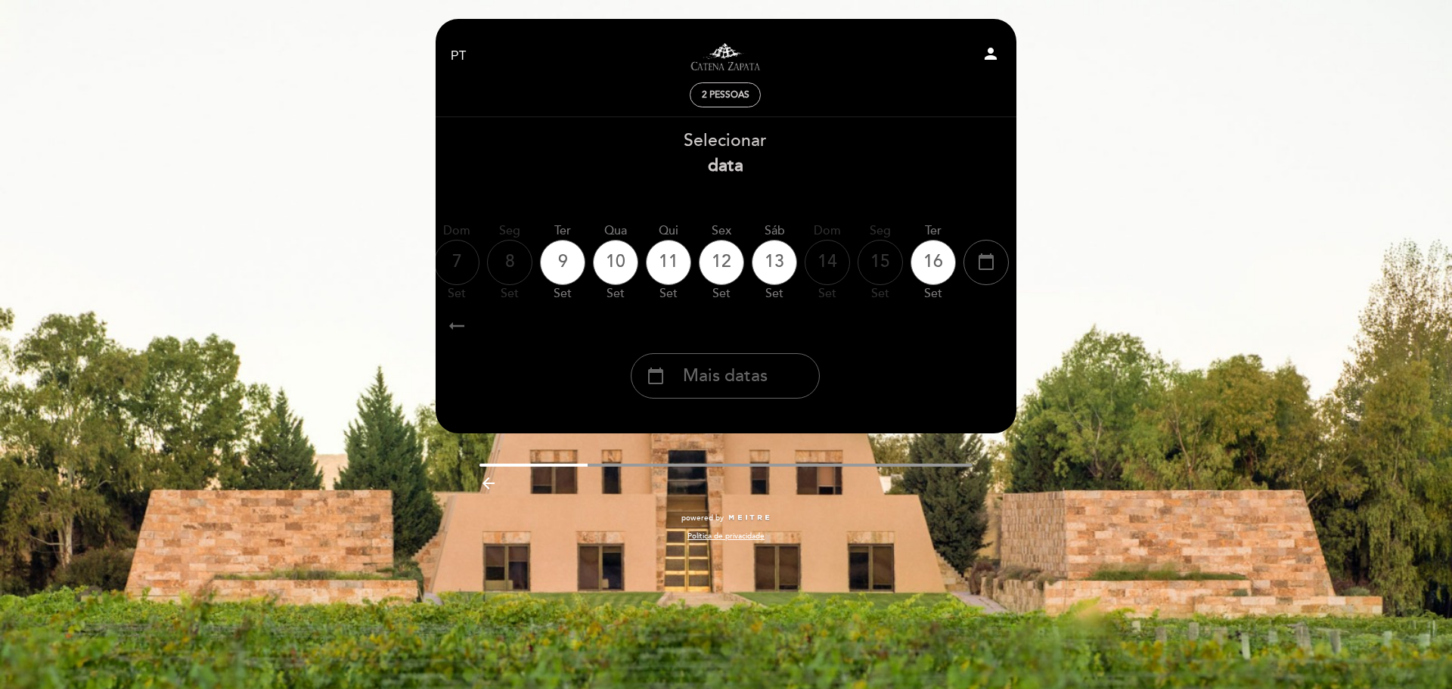
click at [998, 328] on icon "arrow_right_alt" at bounding box center [993, 325] width 23 height 33
click at [696, 387] on span "Mais datas" at bounding box center [725, 376] width 85 height 25
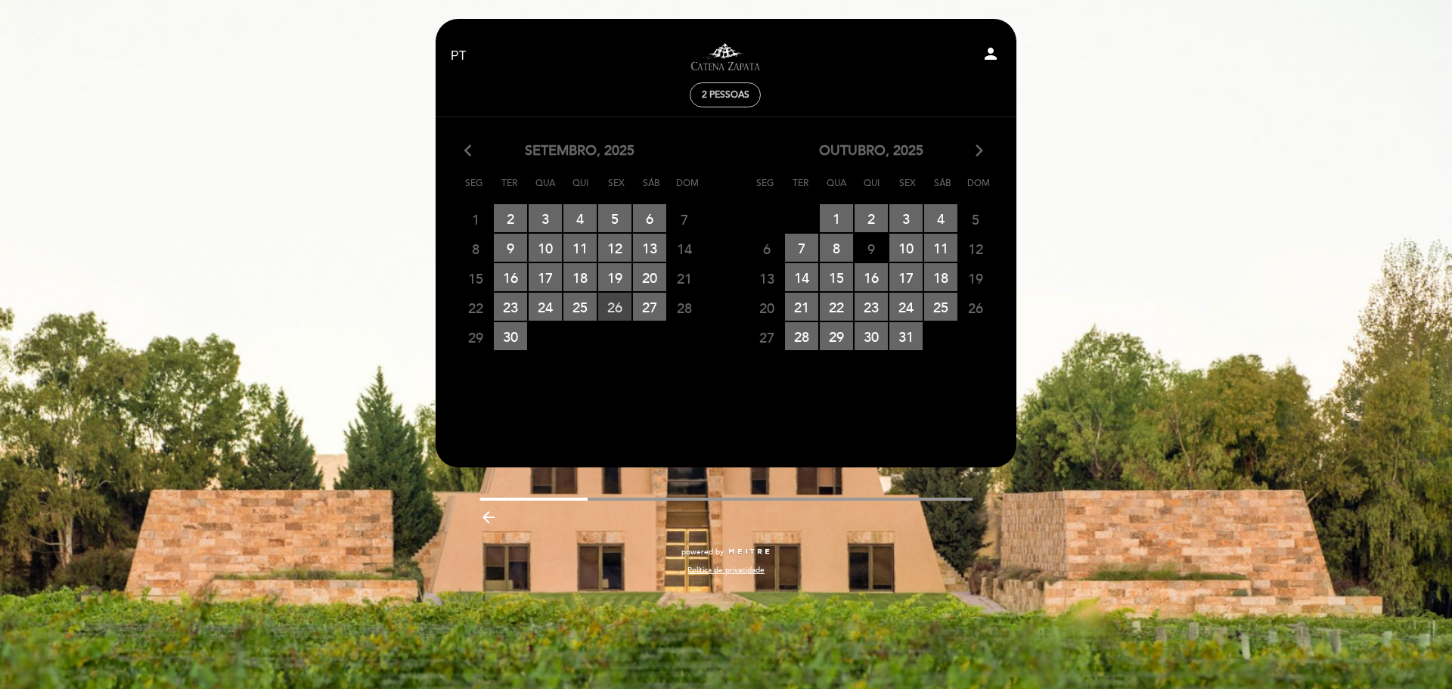
click at [615, 306] on span "26 RESERVAS DISPONÍVEIS" at bounding box center [614, 307] width 33 height 28
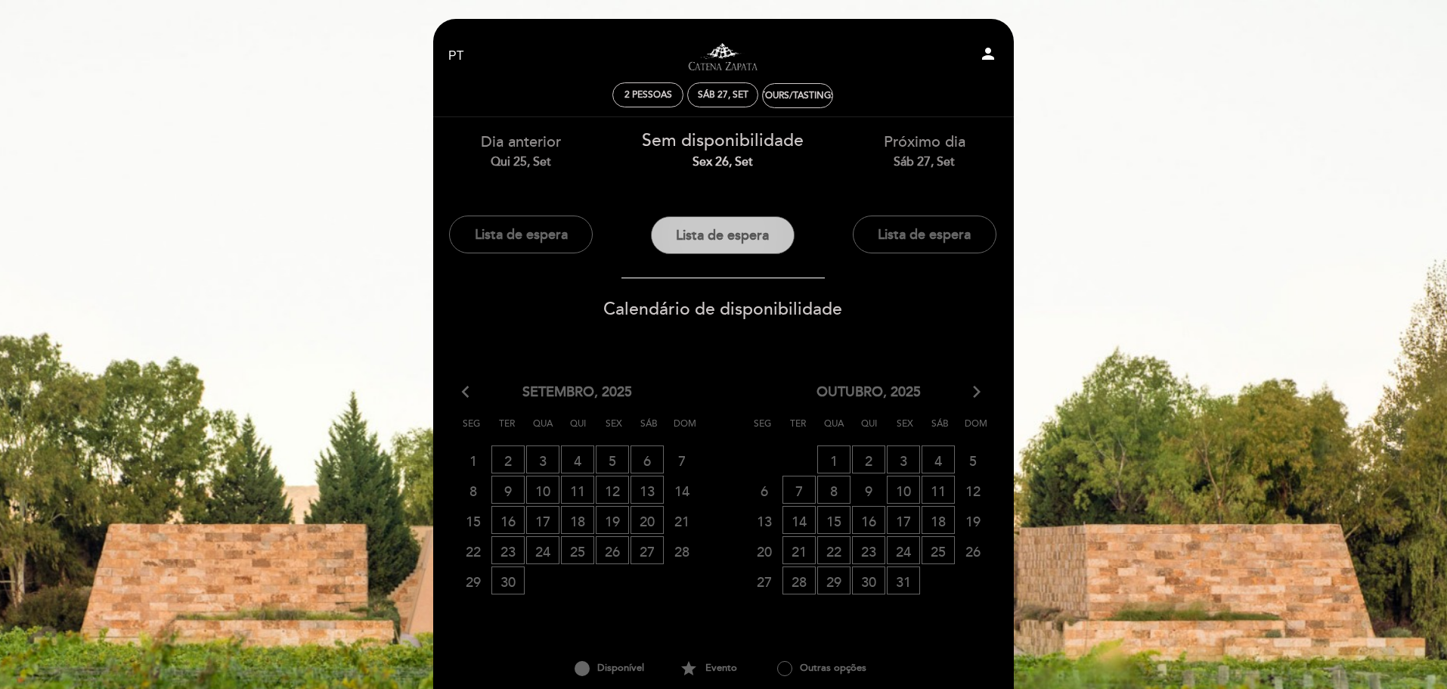
click at [707, 235] on button "Lista de espera" at bounding box center [723, 235] width 144 height 38
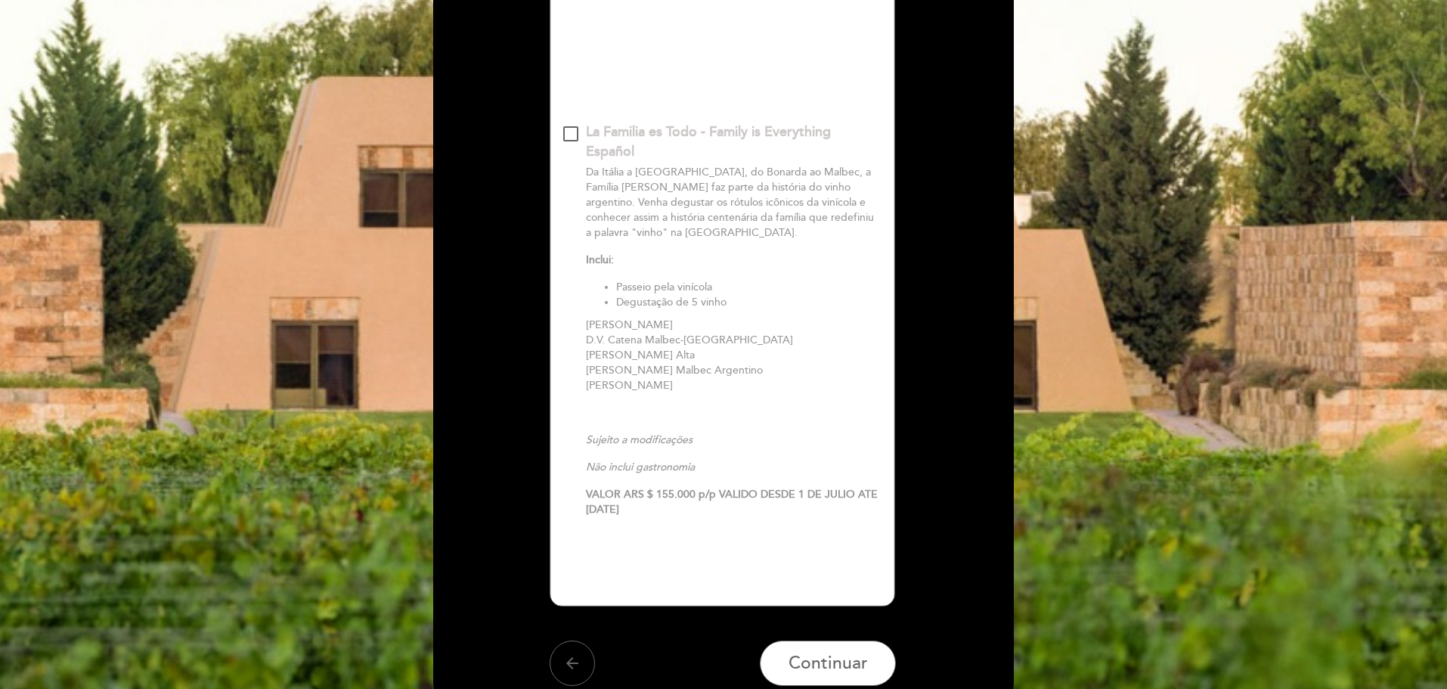
scroll to position [696, 0]
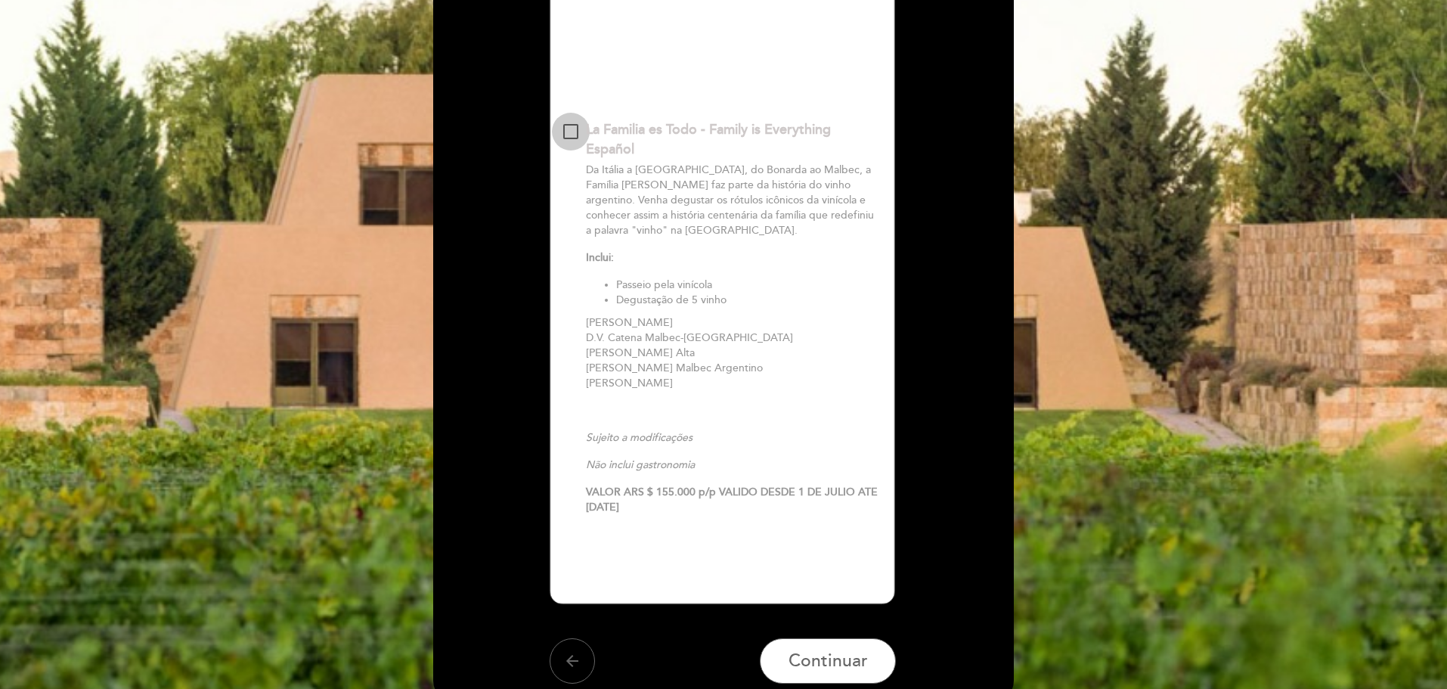
click at [577, 133] on div at bounding box center [570, 131] width 15 height 15
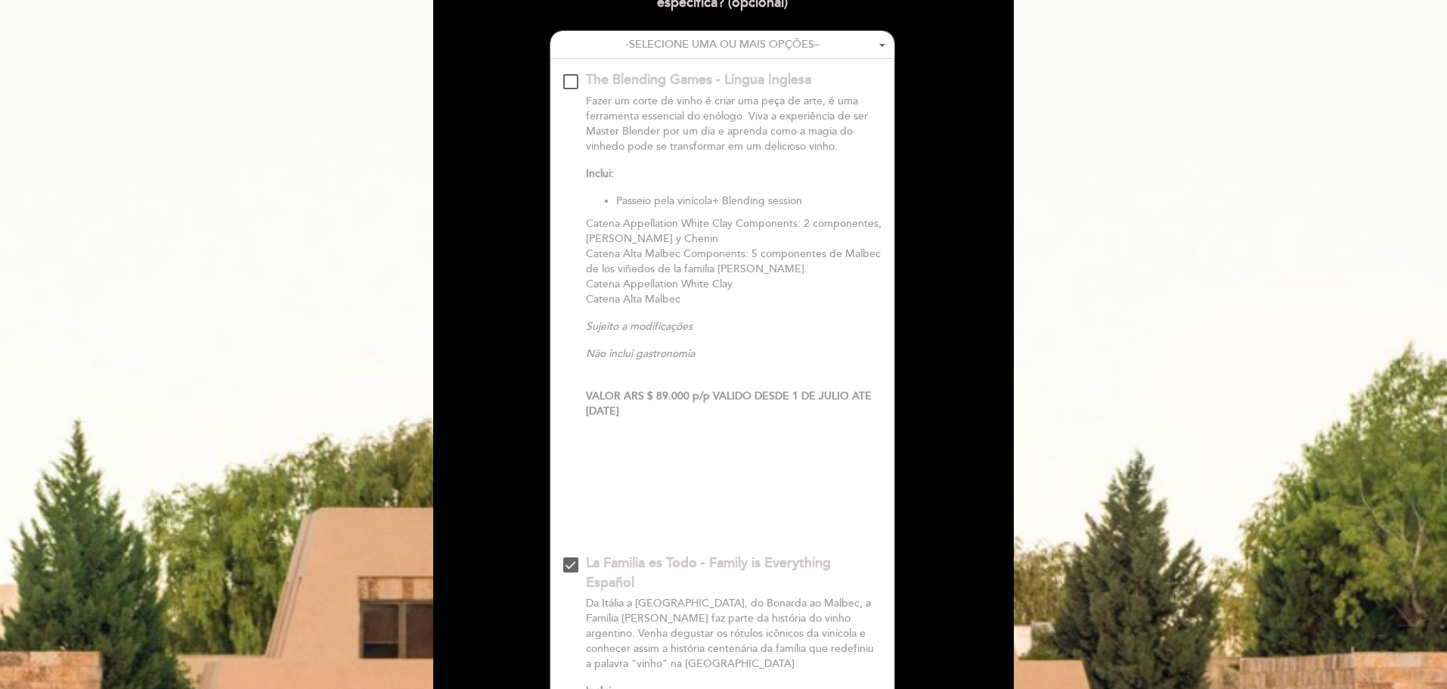
scroll to position [212, 0]
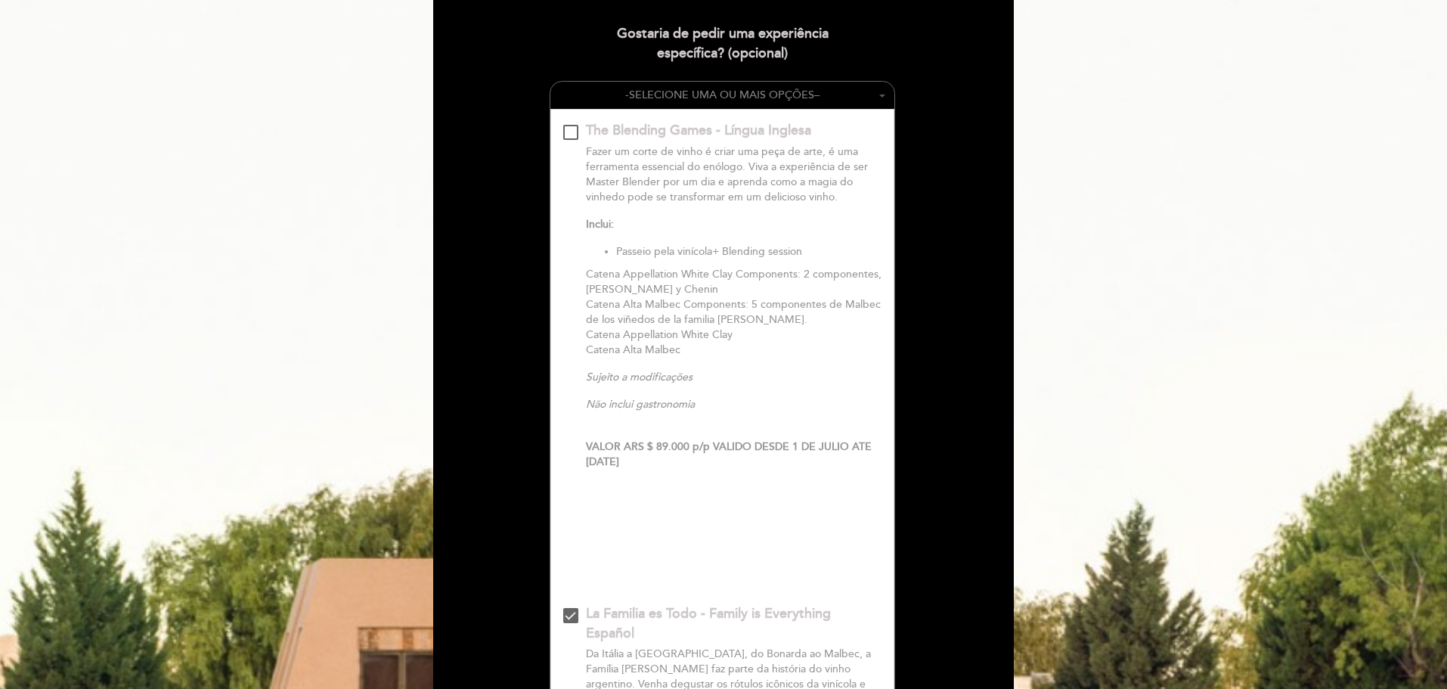
click at [884, 97] on span at bounding box center [883, 96] width 6 height 3
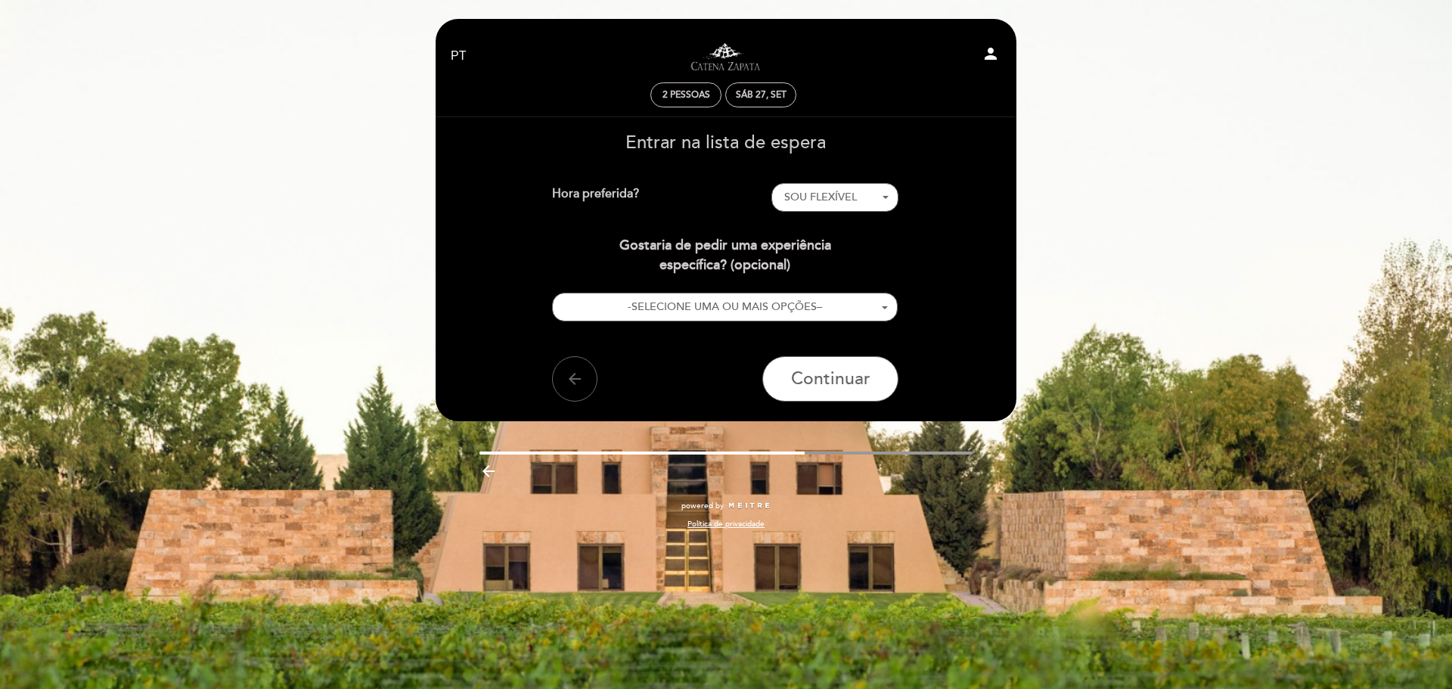
click at [568, 200] on div "Hora preferida?" at bounding box center [662, 197] width 220 height 29
drag, startPoint x: 588, startPoint y: 191, endPoint x: 693, endPoint y: 206, distance: 105.5
click at [589, 191] on div "Hora preferida?" at bounding box center [662, 197] width 220 height 29
click at [812, 193] on span "SOU FLEXÍVEL" at bounding box center [820, 197] width 73 height 13
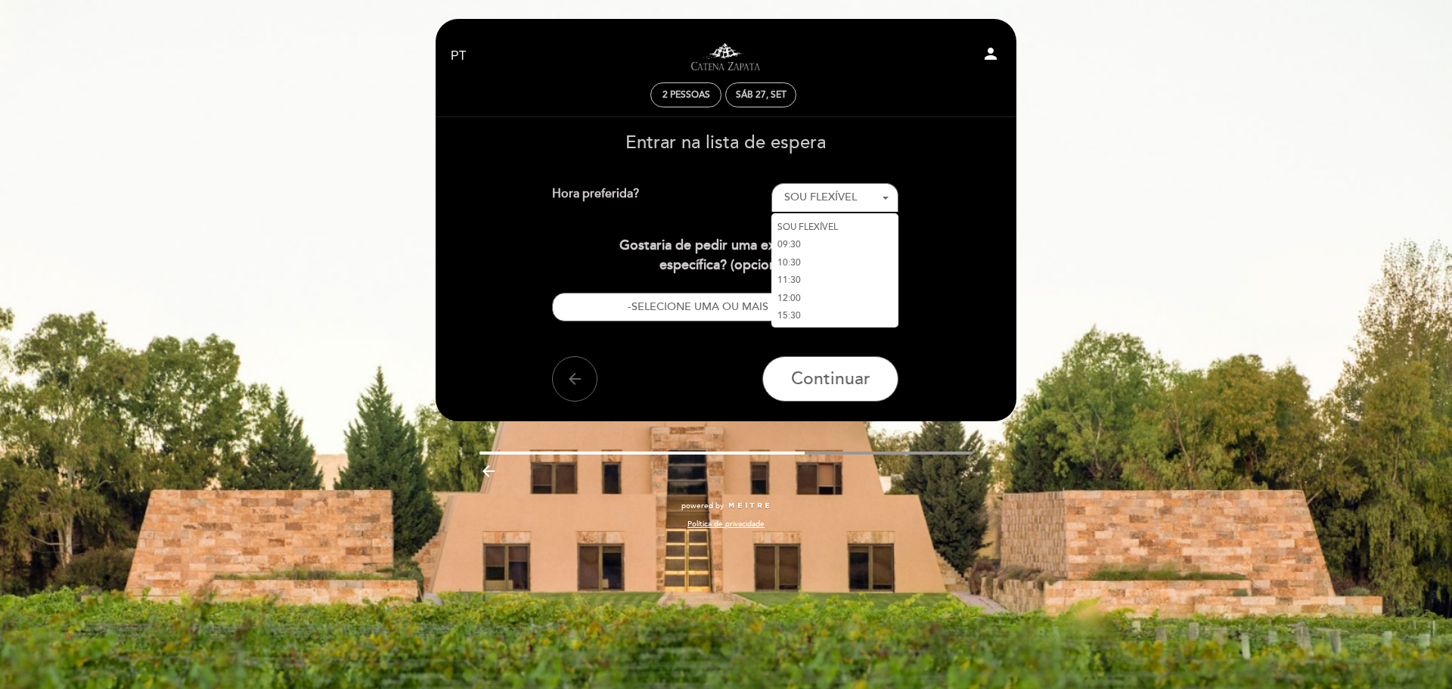
click at [813, 222] on link "SOU FLEXÍVEL" at bounding box center [834, 227] width 127 height 18
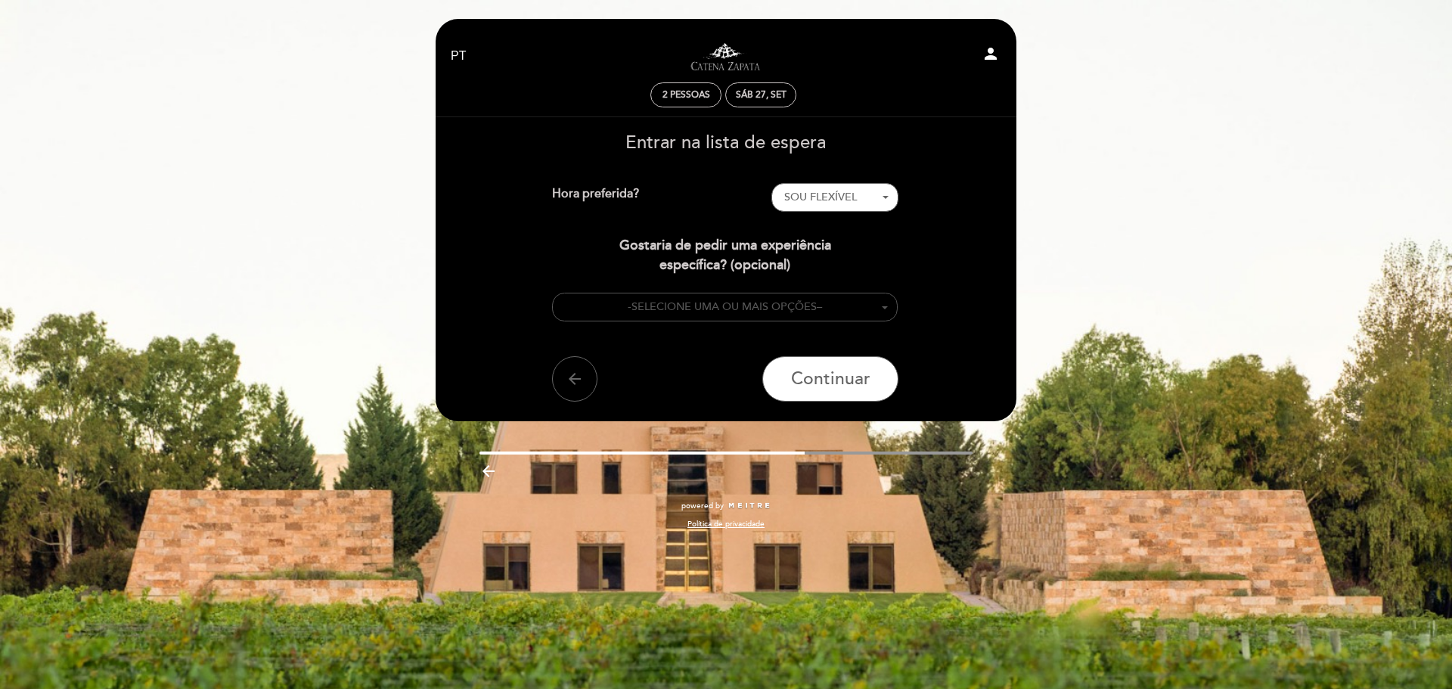
click at [881, 304] on button "- SELECIONE UMA OU MAIS OPÇÕES –" at bounding box center [725, 307] width 346 height 29
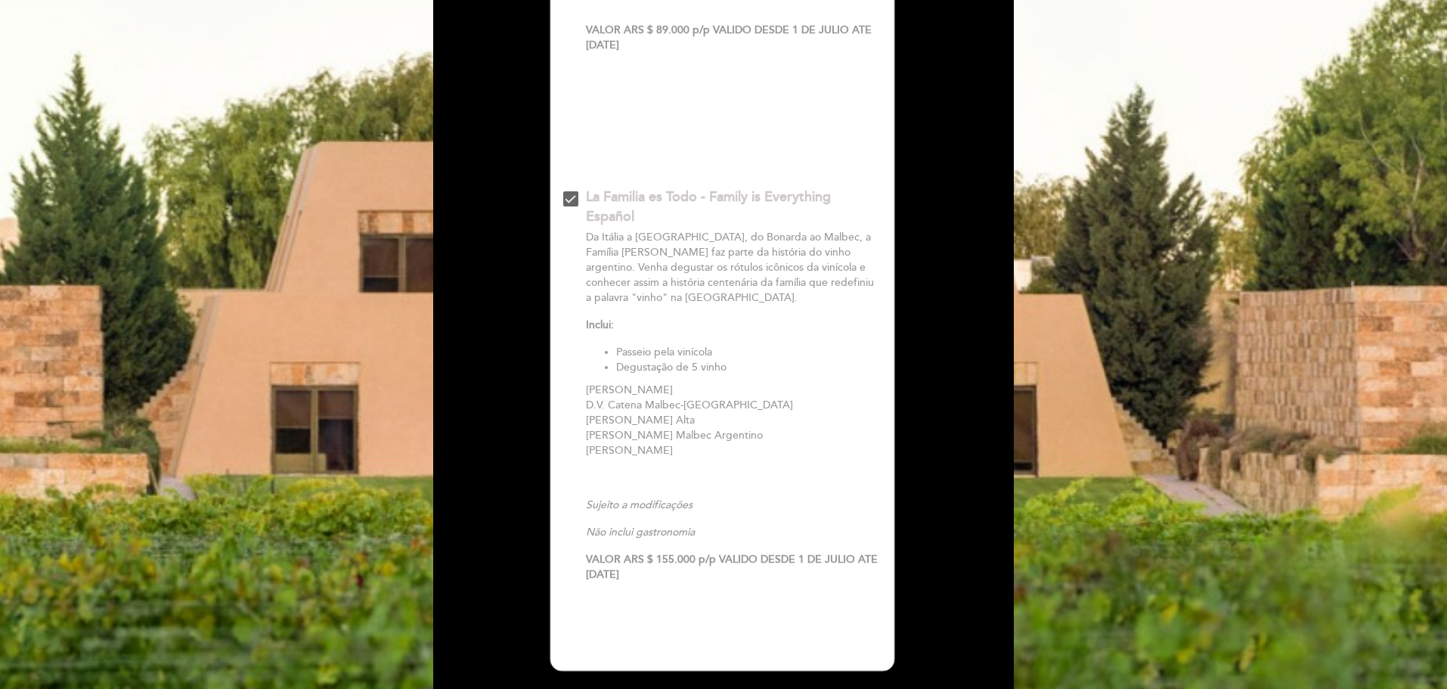
scroll to position [713, 0]
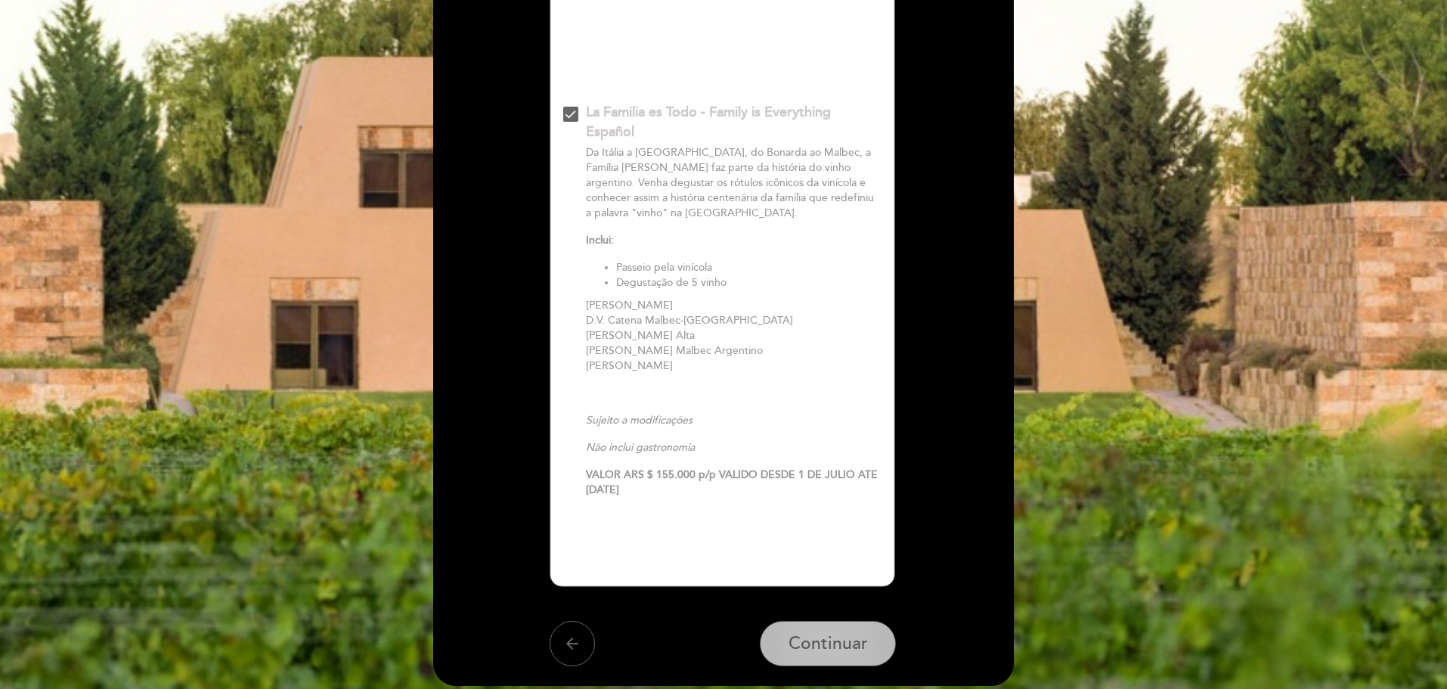
click at [805, 646] on span "Continuar" at bounding box center [828, 644] width 79 height 21
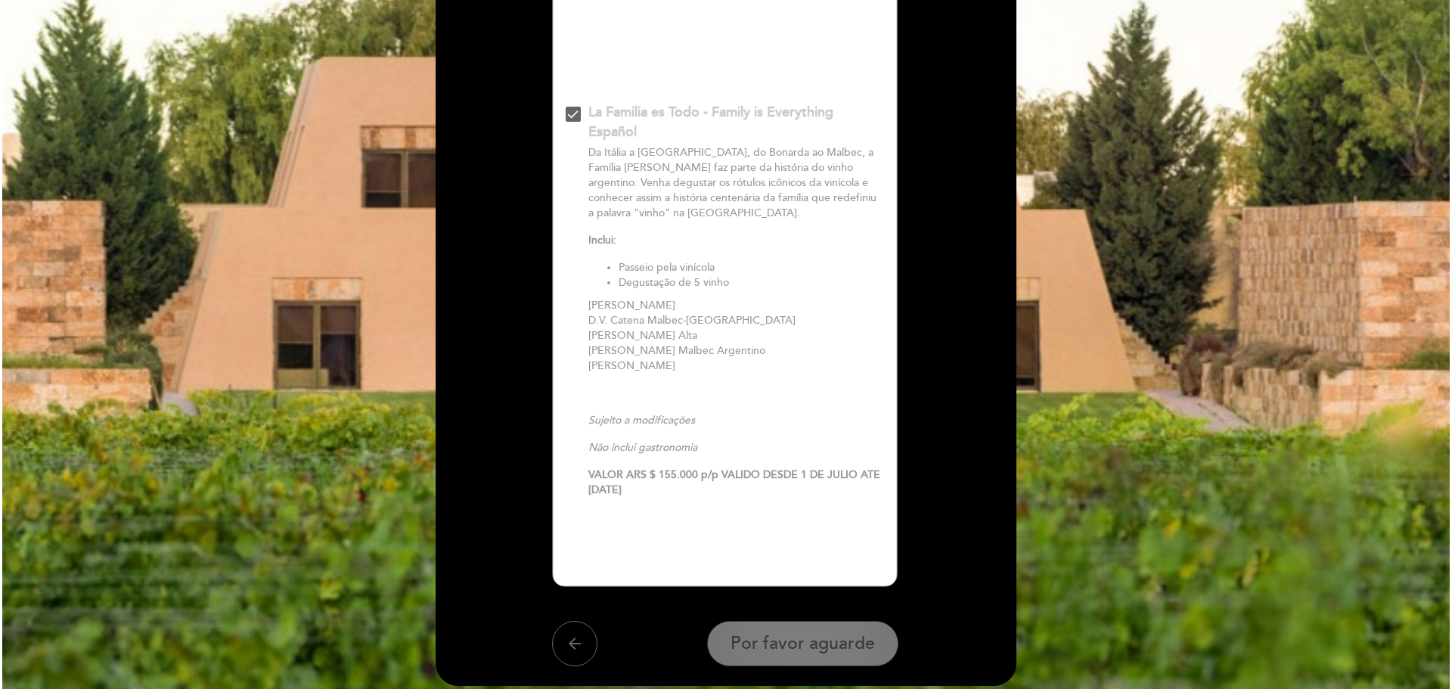
scroll to position [0, 0]
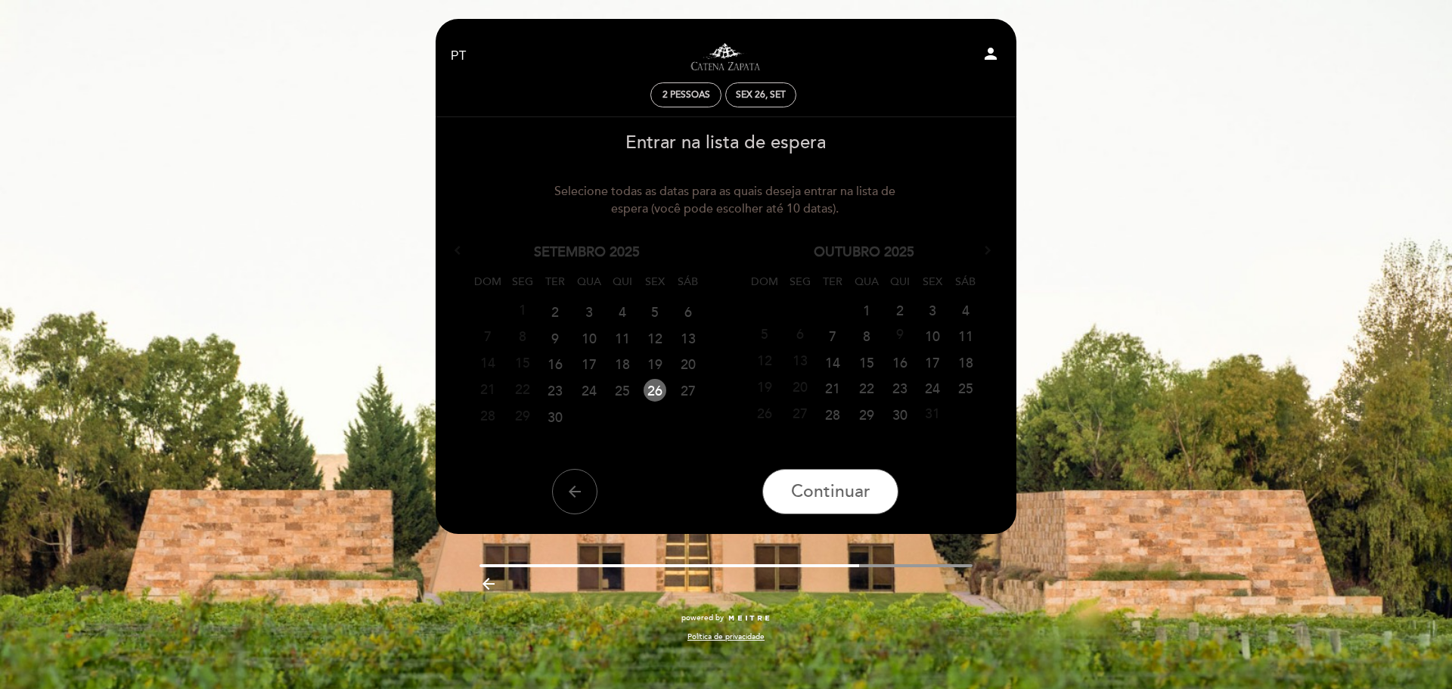
click at [1340, 204] on div "EN ES PT Visitas y degustaciones en La Pirámide person 2 pessoas Sex 26, set Be…" at bounding box center [726, 344] width 1452 height 689
click at [332, 102] on div "EN ES PT Visitas y degustaciones en La Pirámide person 2 pessoas Sex 26, set Be…" at bounding box center [726, 344] width 1452 height 689
